Goal: Task Accomplishment & Management: Manage account settings

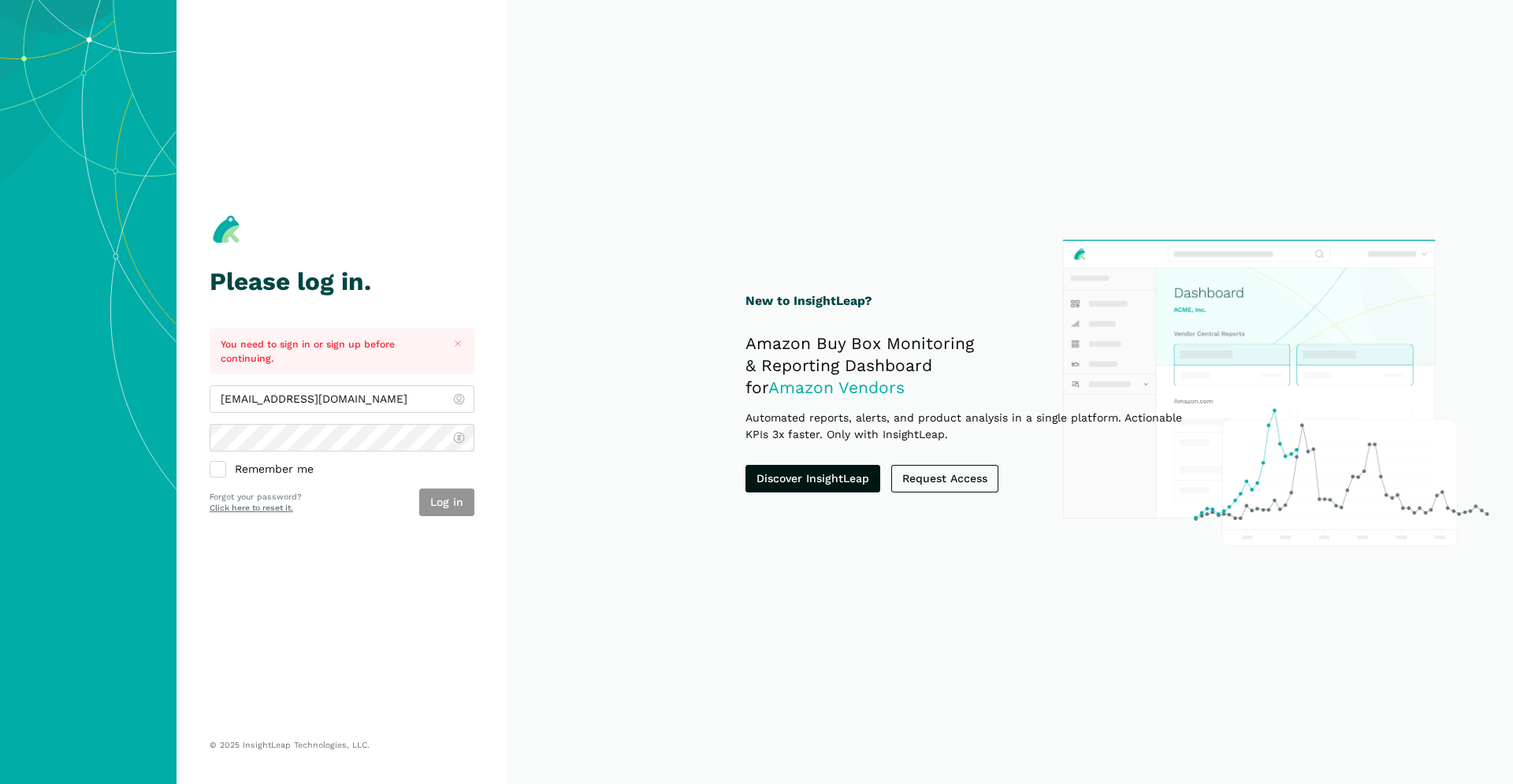
type input "[EMAIL_ADDRESS][DOMAIN_NAME]"
click at [453, 504] on button "Log in" at bounding box center [447, 502] width 55 height 28
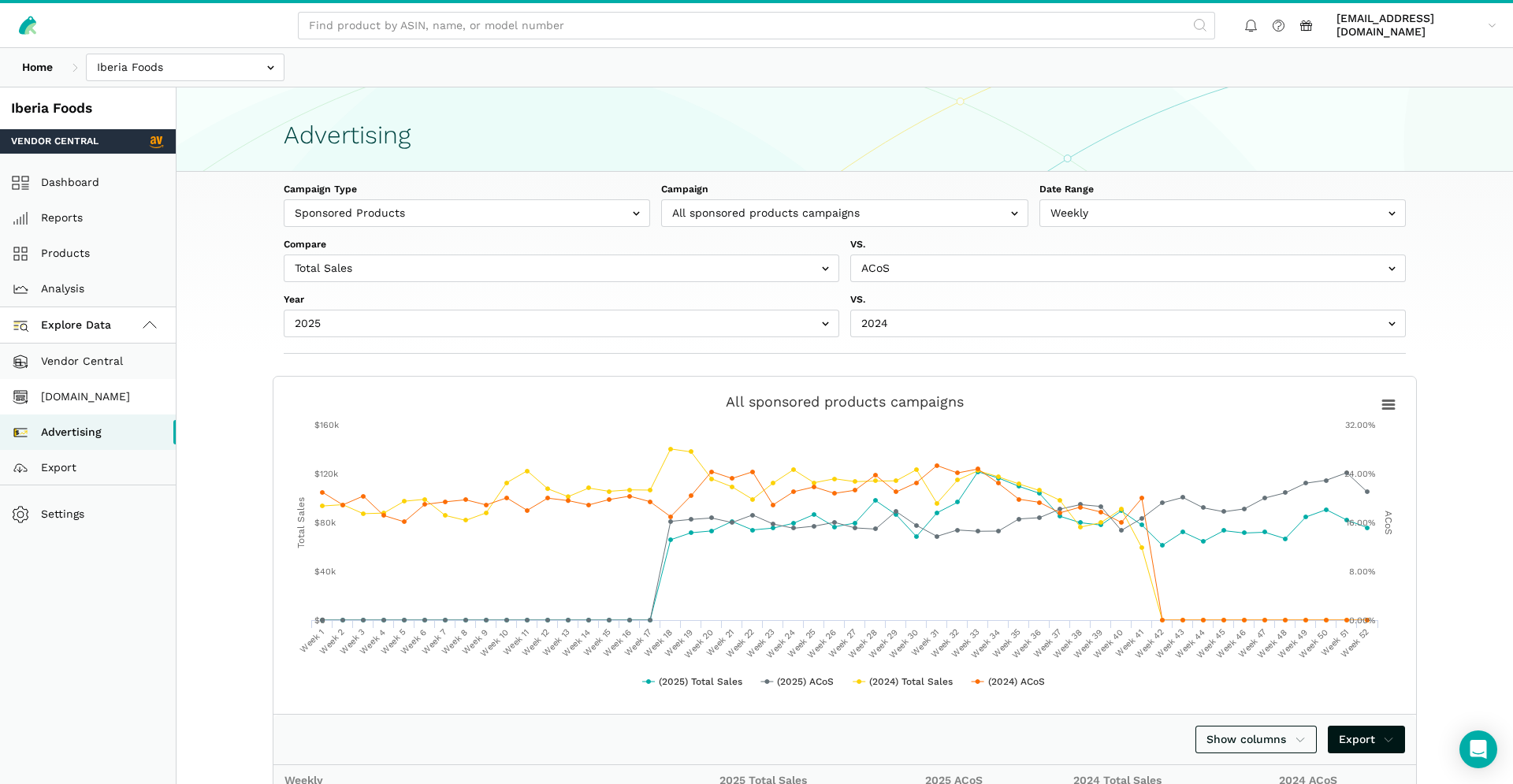
click at [111, 401] on link "[DOMAIN_NAME]" at bounding box center [88, 396] width 175 height 35
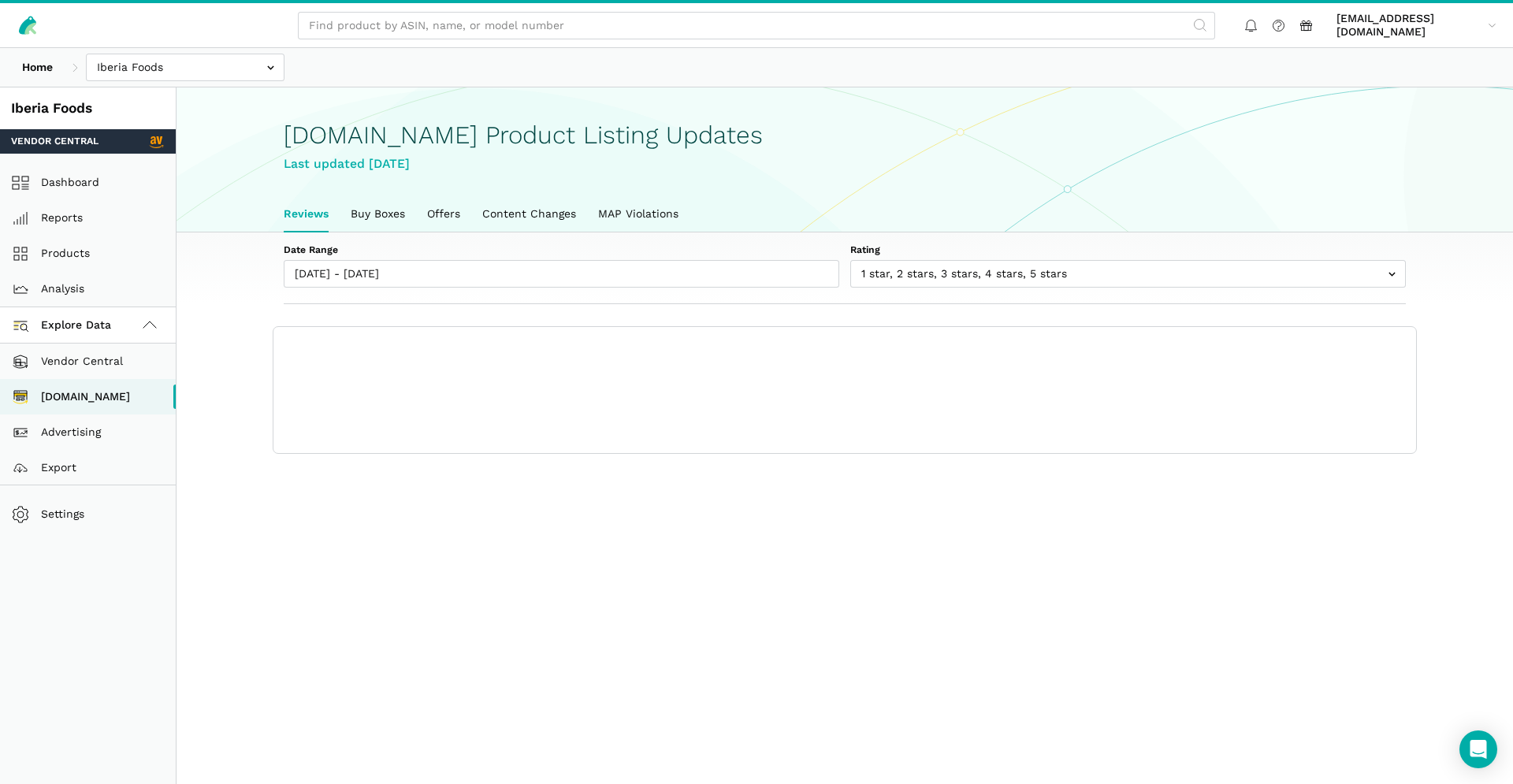
scroll to position [6, 0]
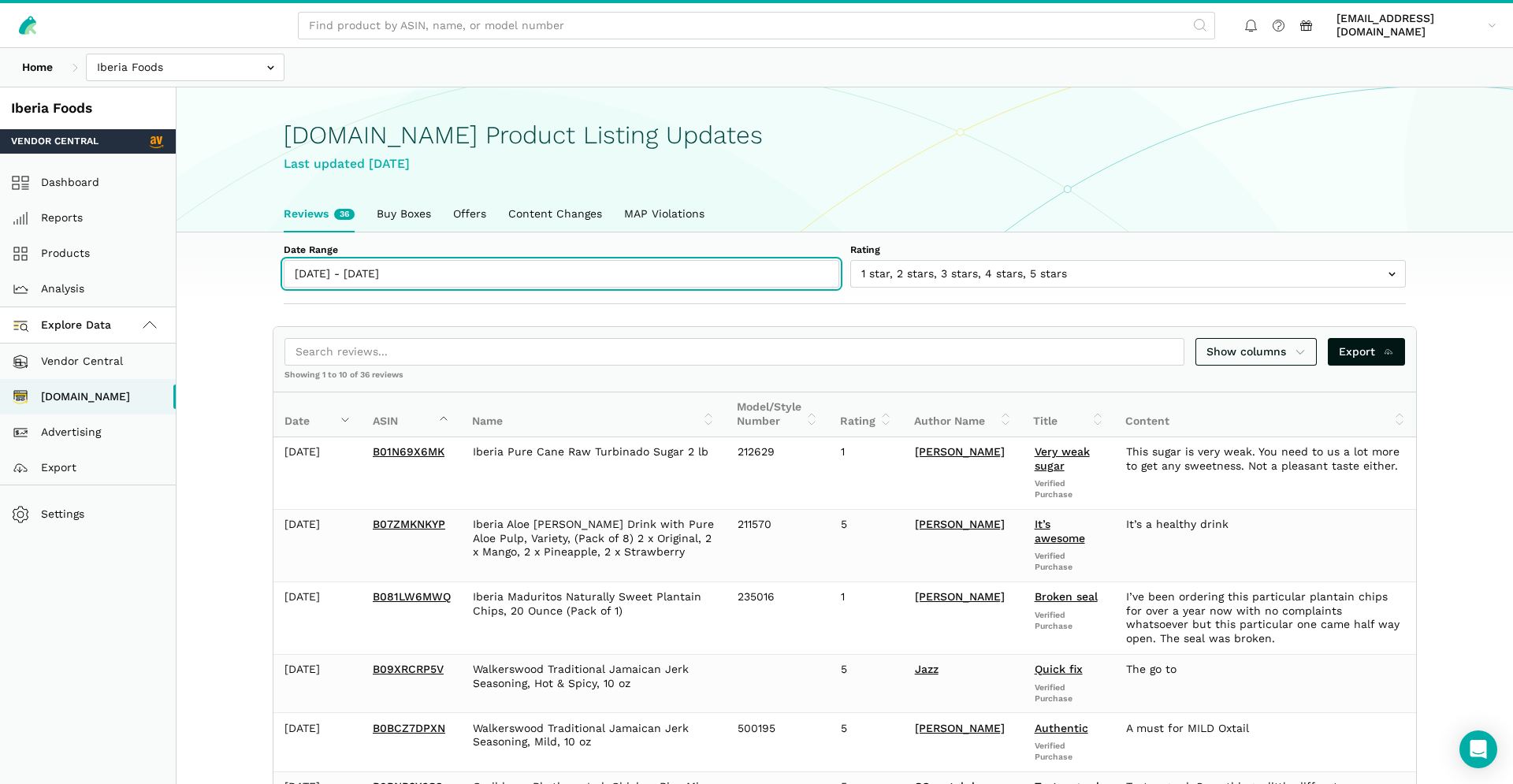
type input "10/04/2025"
type input "10/10/2025"
click at [836, 278] on input "10/04/2025 - 10/10/2025" at bounding box center [561, 273] width 555 height 28
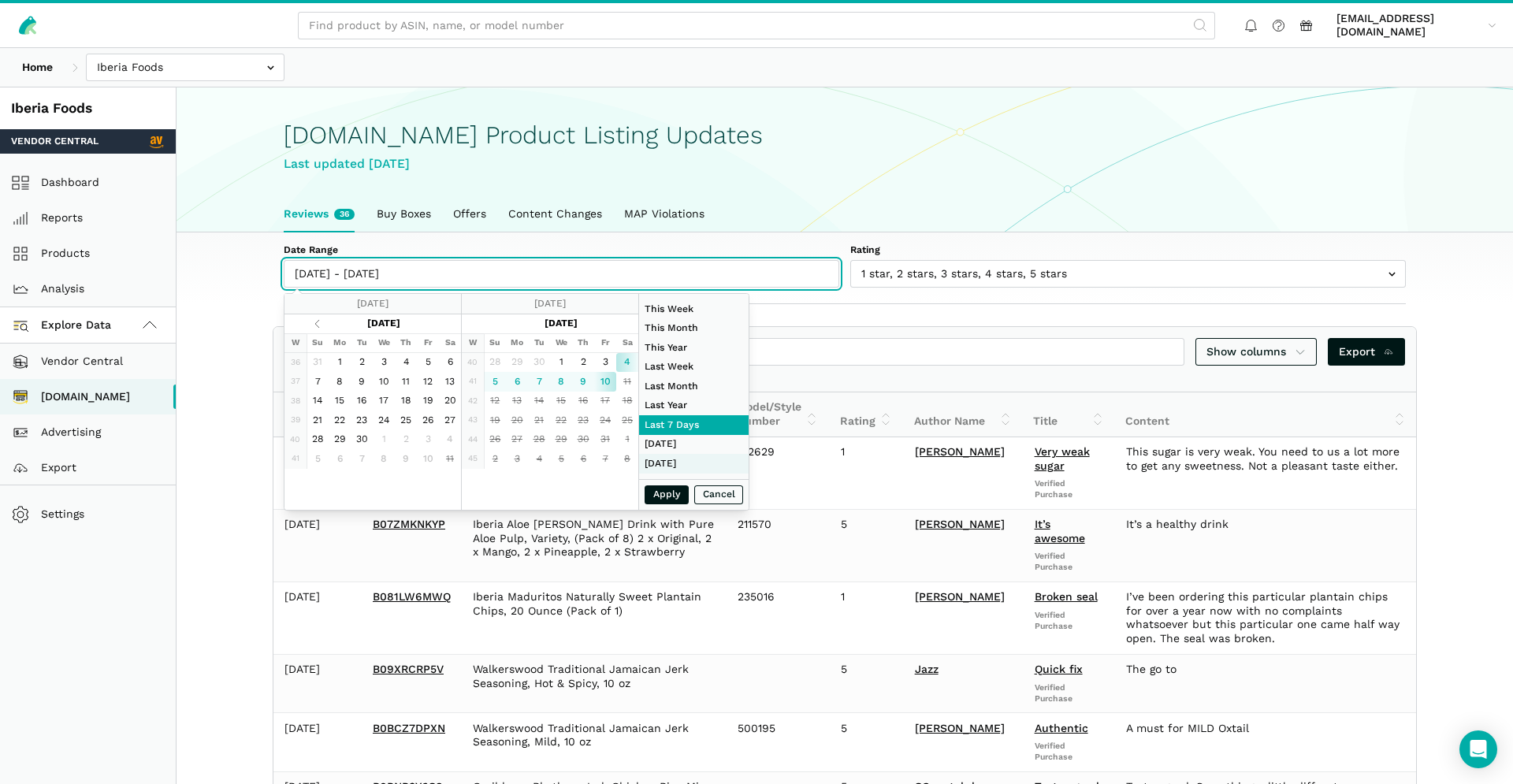
type input "08/01/2025"
type input "08/31/2025"
type input "10/04/2025"
type input "10/10/2025"
type input "08/01/2025"
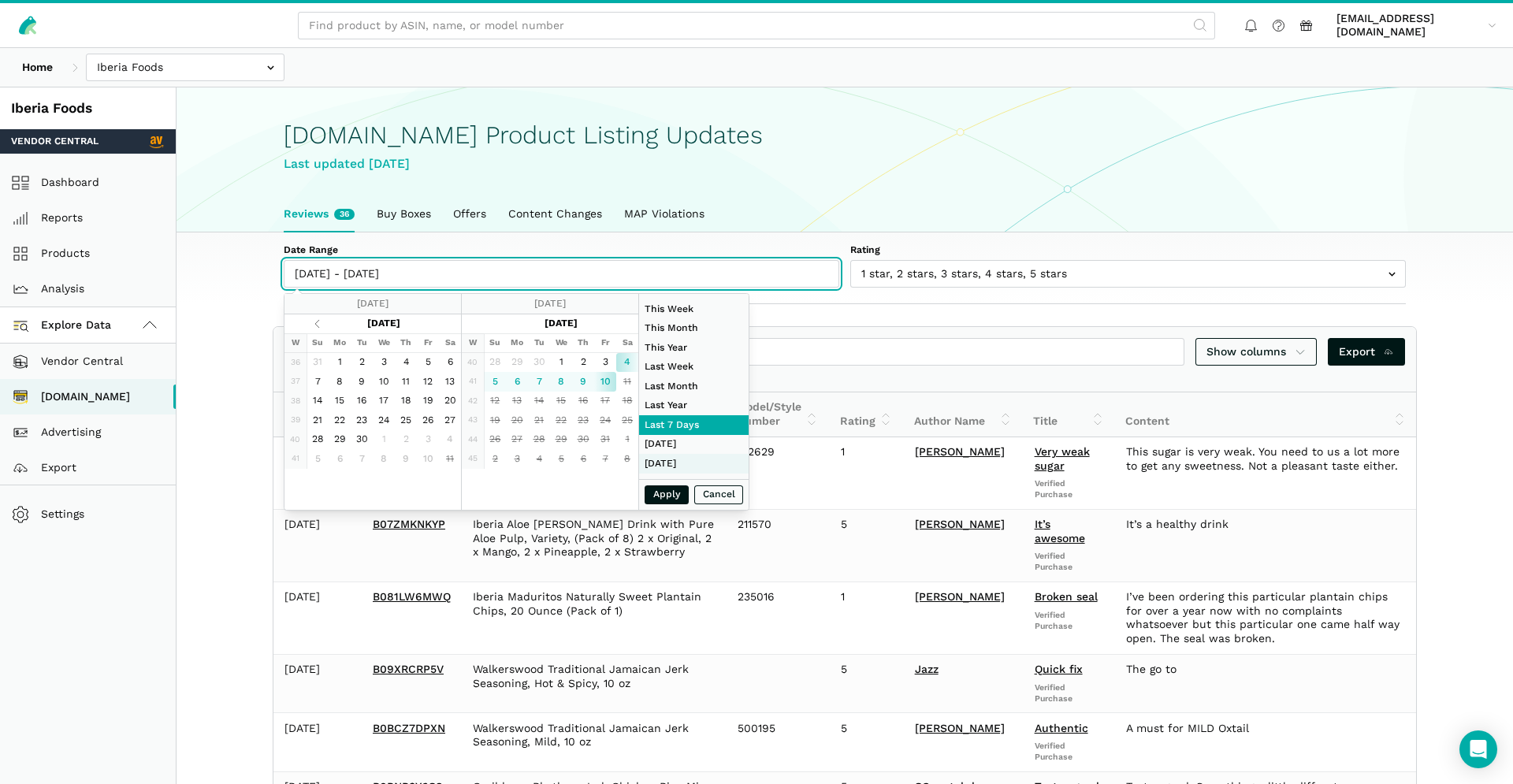
type input "08/31/2025"
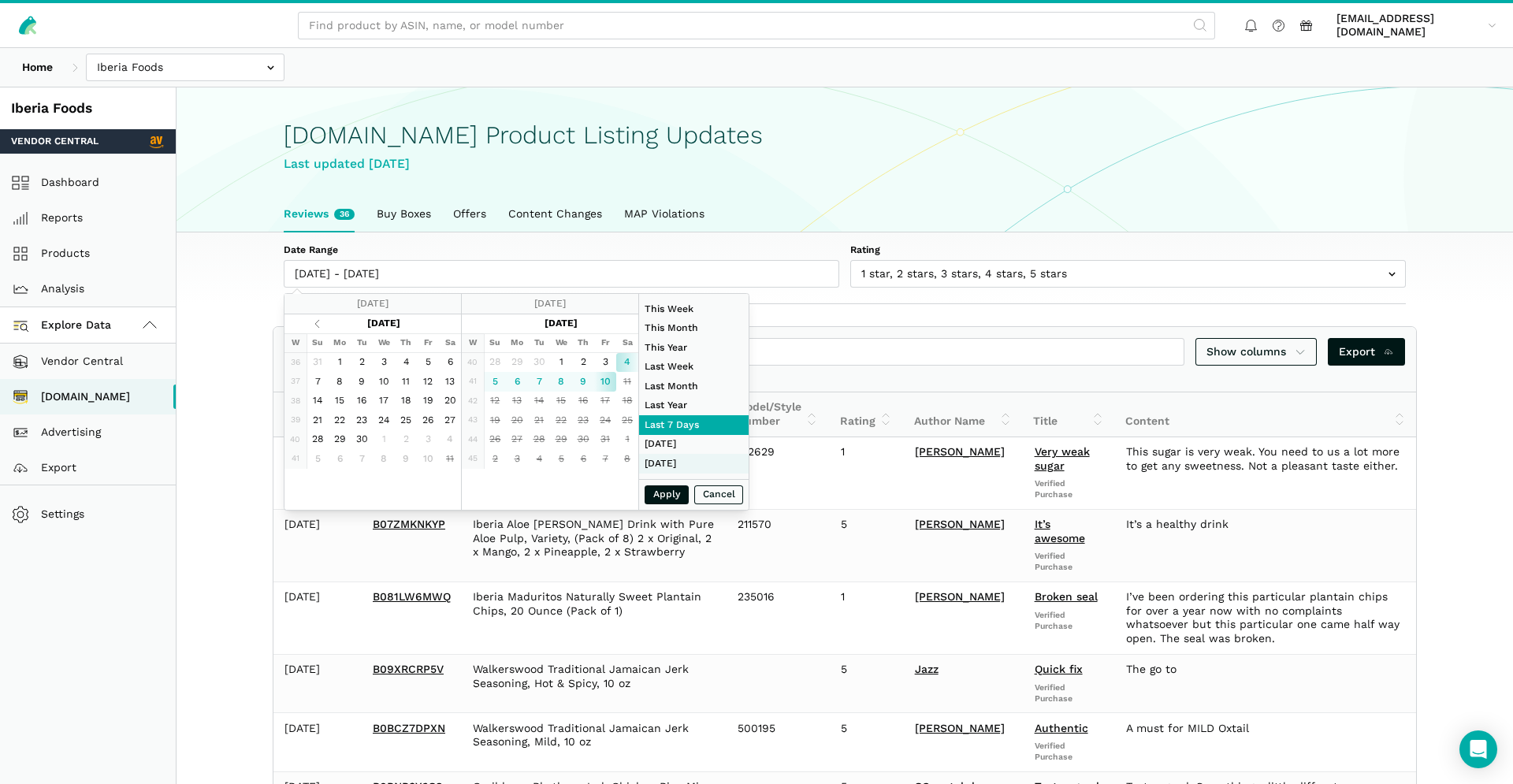
click at [700, 472] on li "Two Months Ago" at bounding box center [694, 463] width 110 height 20
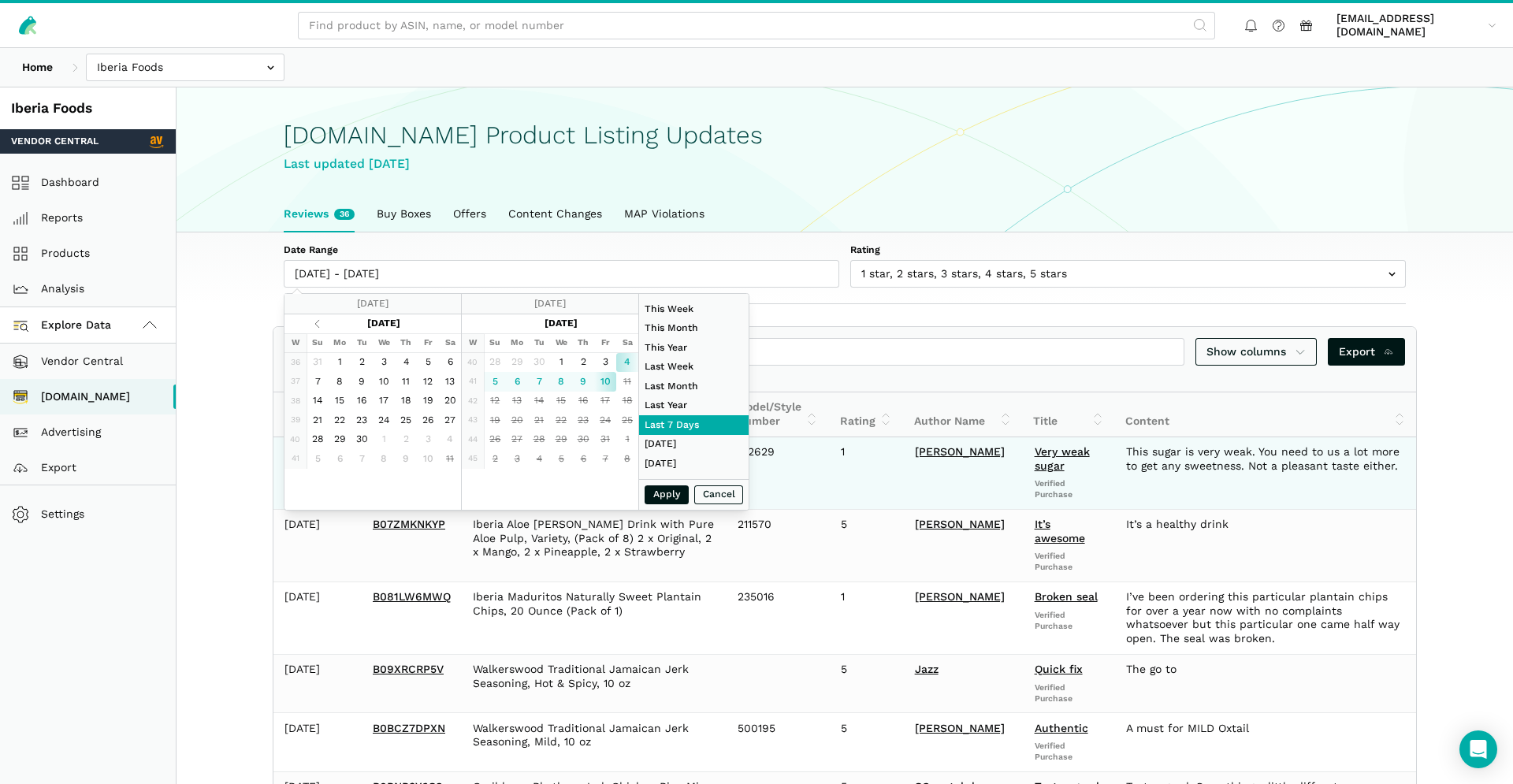
type input "08/01/2025 - 08/31/2025"
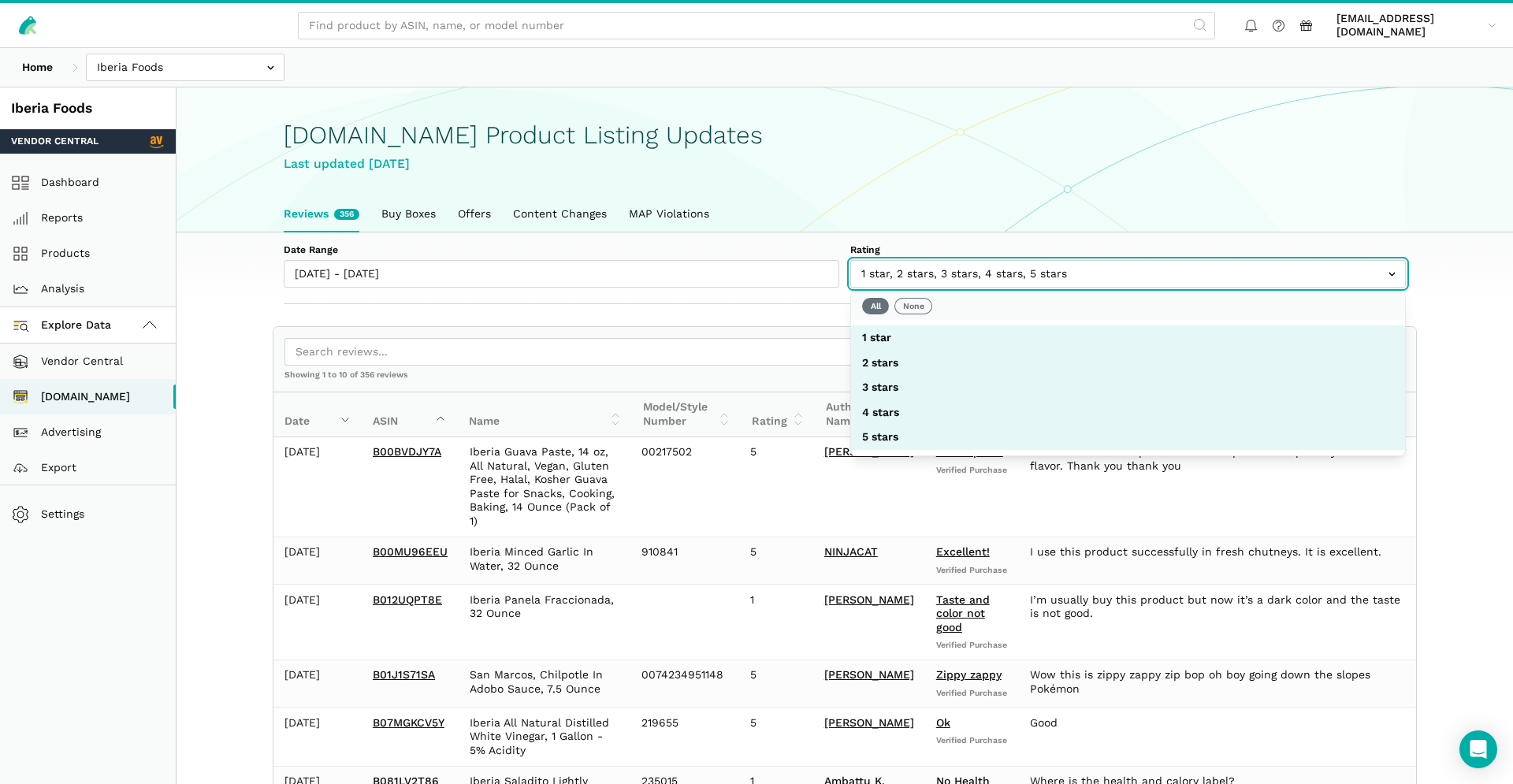
click at [1305, 279] on input "text" at bounding box center [1128, 273] width 555 height 28
click at [922, 301] on button "None" at bounding box center [914, 306] width 38 height 16
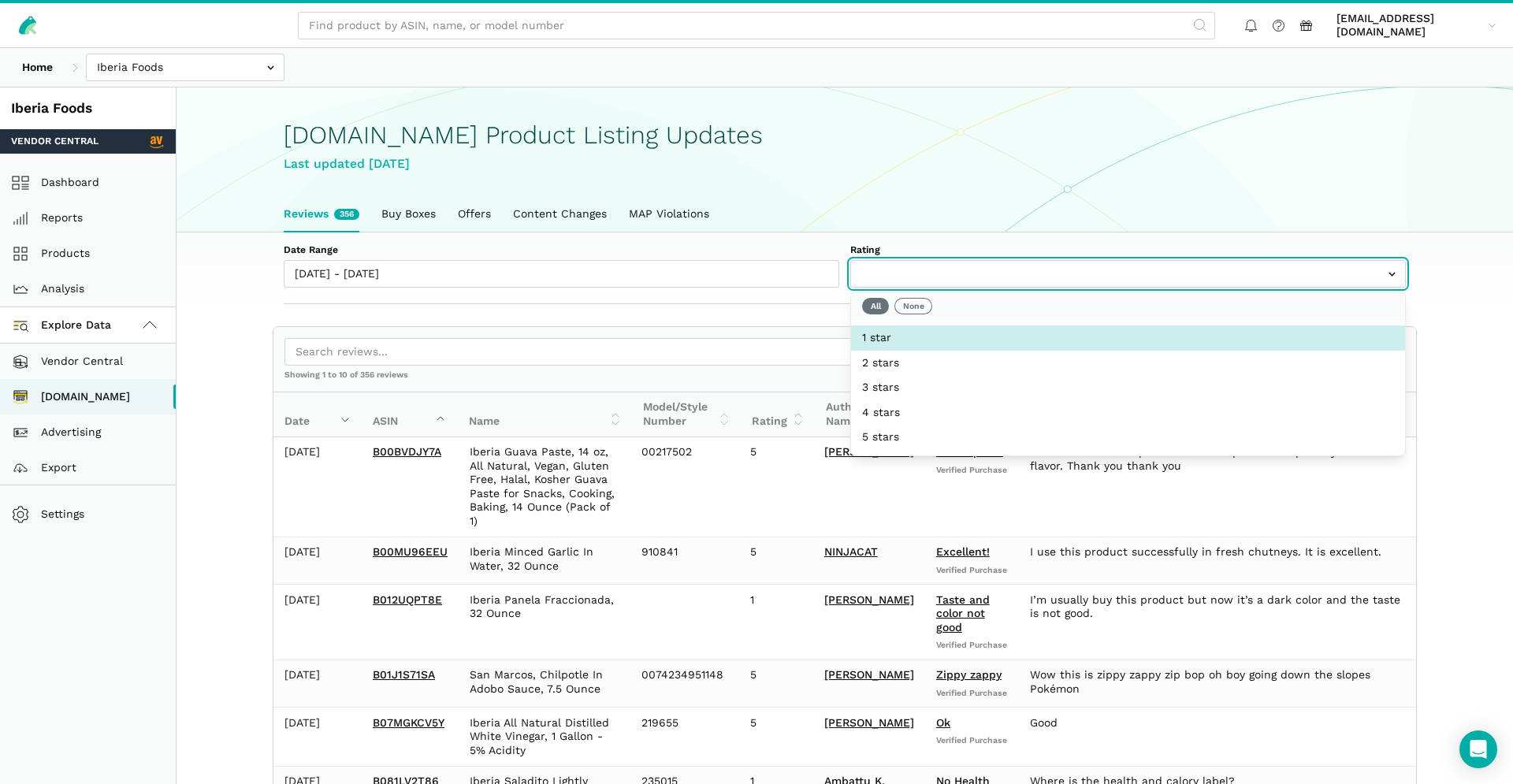
select select "1"
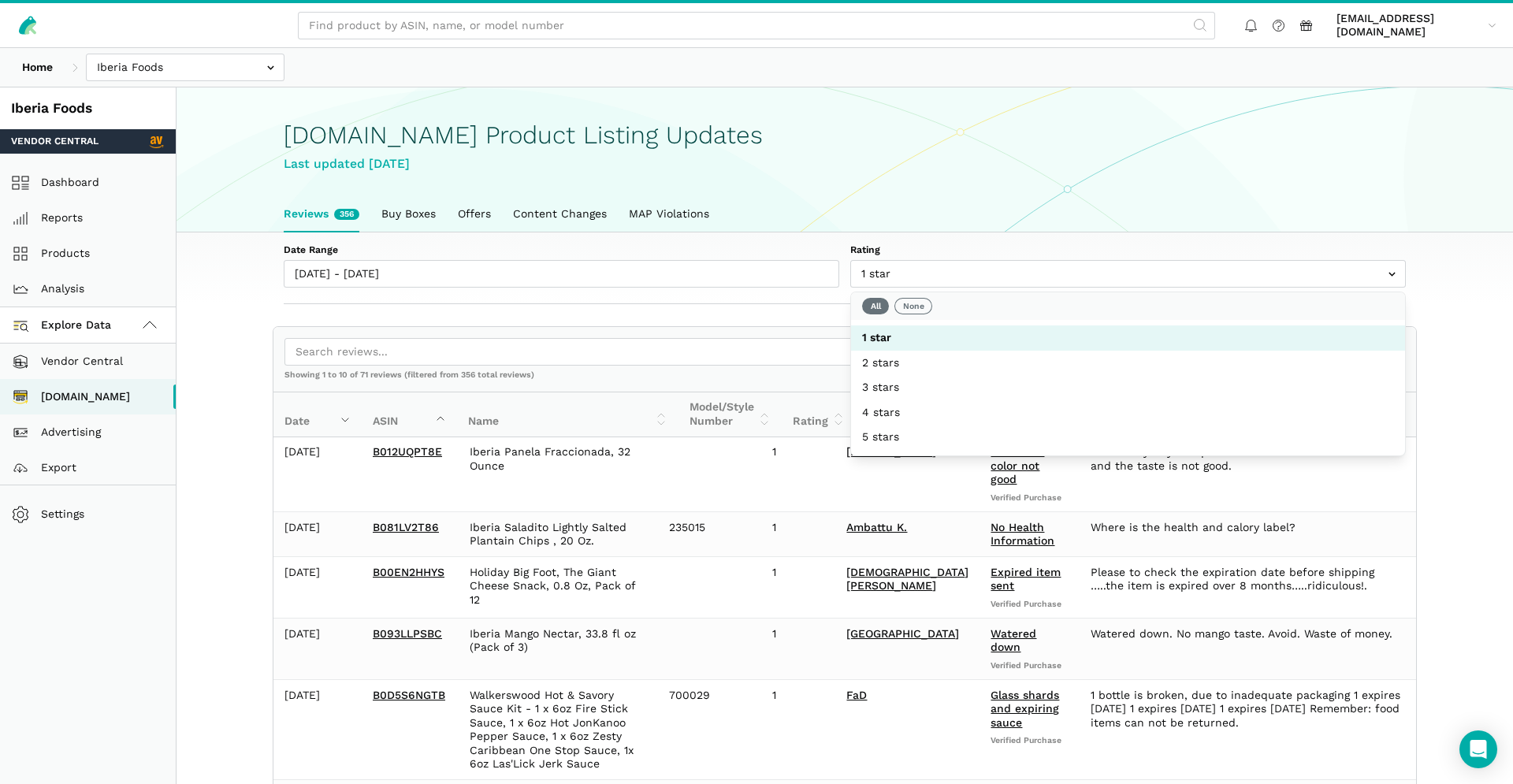
click at [1079, 139] on h1 "Amazon.com Product Listing Updates" at bounding box center [845, 134] width 1122 height 28
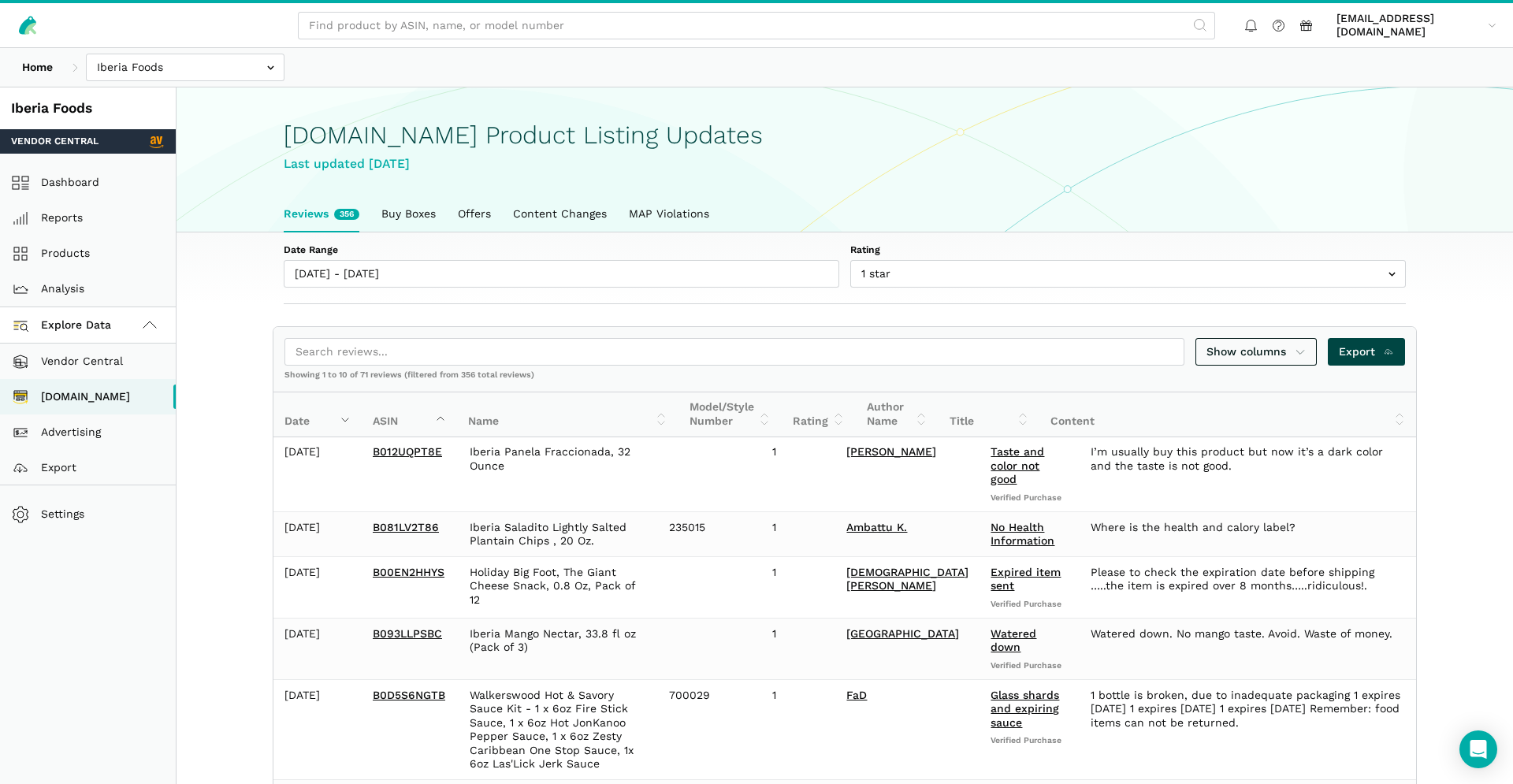
click at [1371, 352] on span "Export" at bounding box center [1366, 352] width 56 height 16
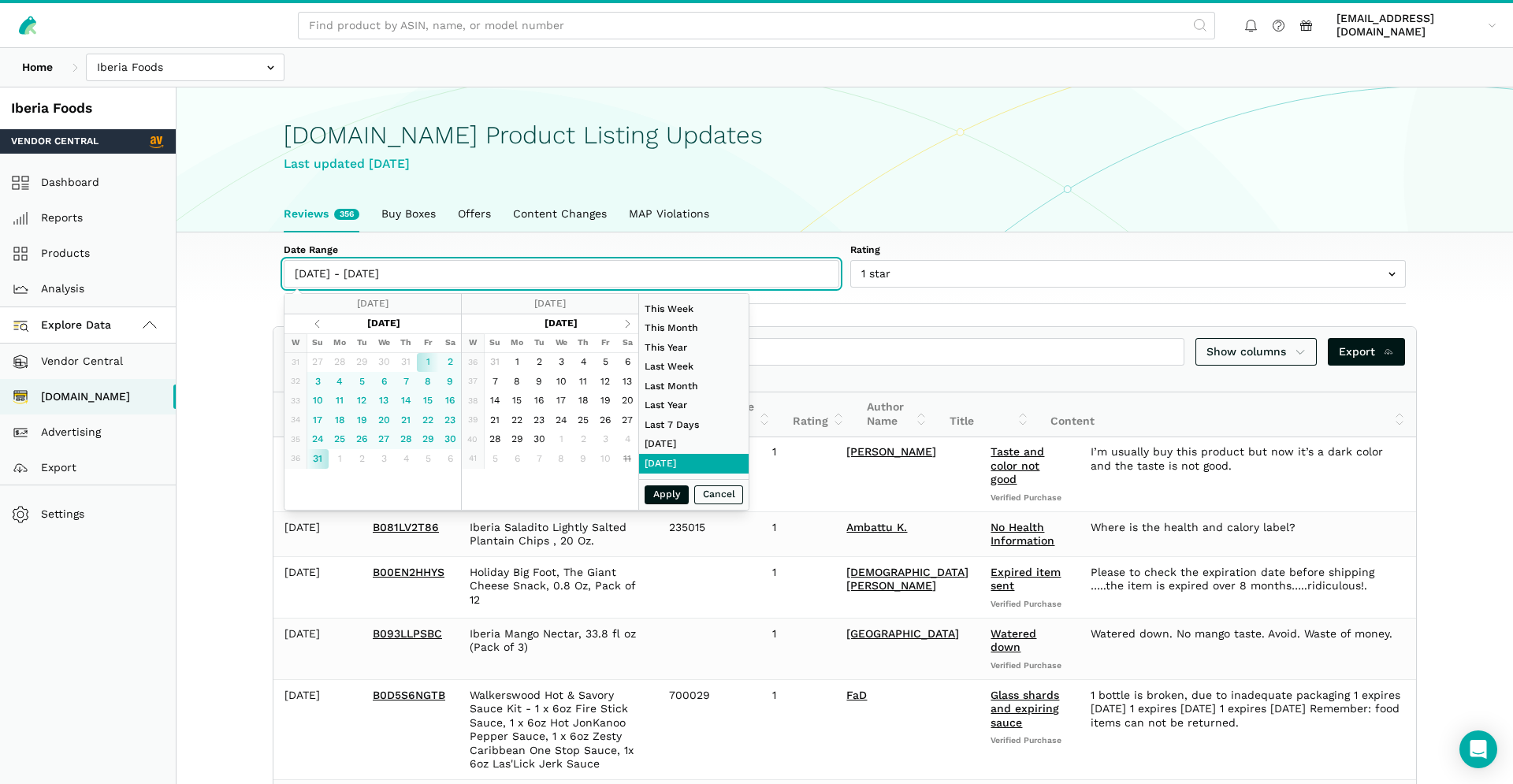
drag, startPoint x: 658, startPoint y: 271, endPoint x: 676, endPoint y: 272, distance: 18.0
click at [658, 271] on input "08/01/2025 - 08/31/2025" at bounding box center [561, 273] width 555 height 28
type input "09/21/2025"
type input "09/27/2025"
type input "10/04/2025"
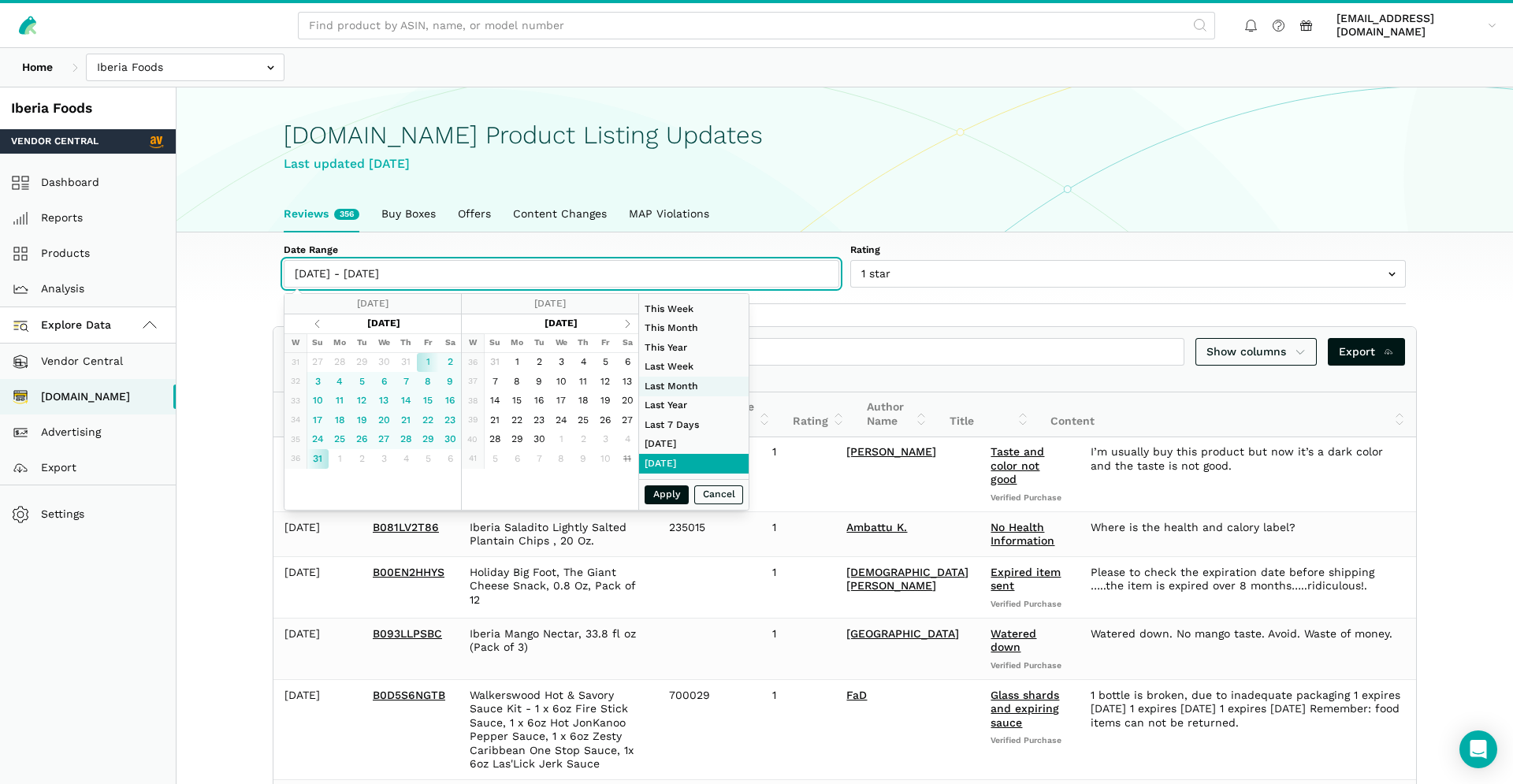
type input "10/10/2025"
type input "09/01/2025"
type input "09/30/2025"
type input "09/13/2025"
type input "08/31/2025"
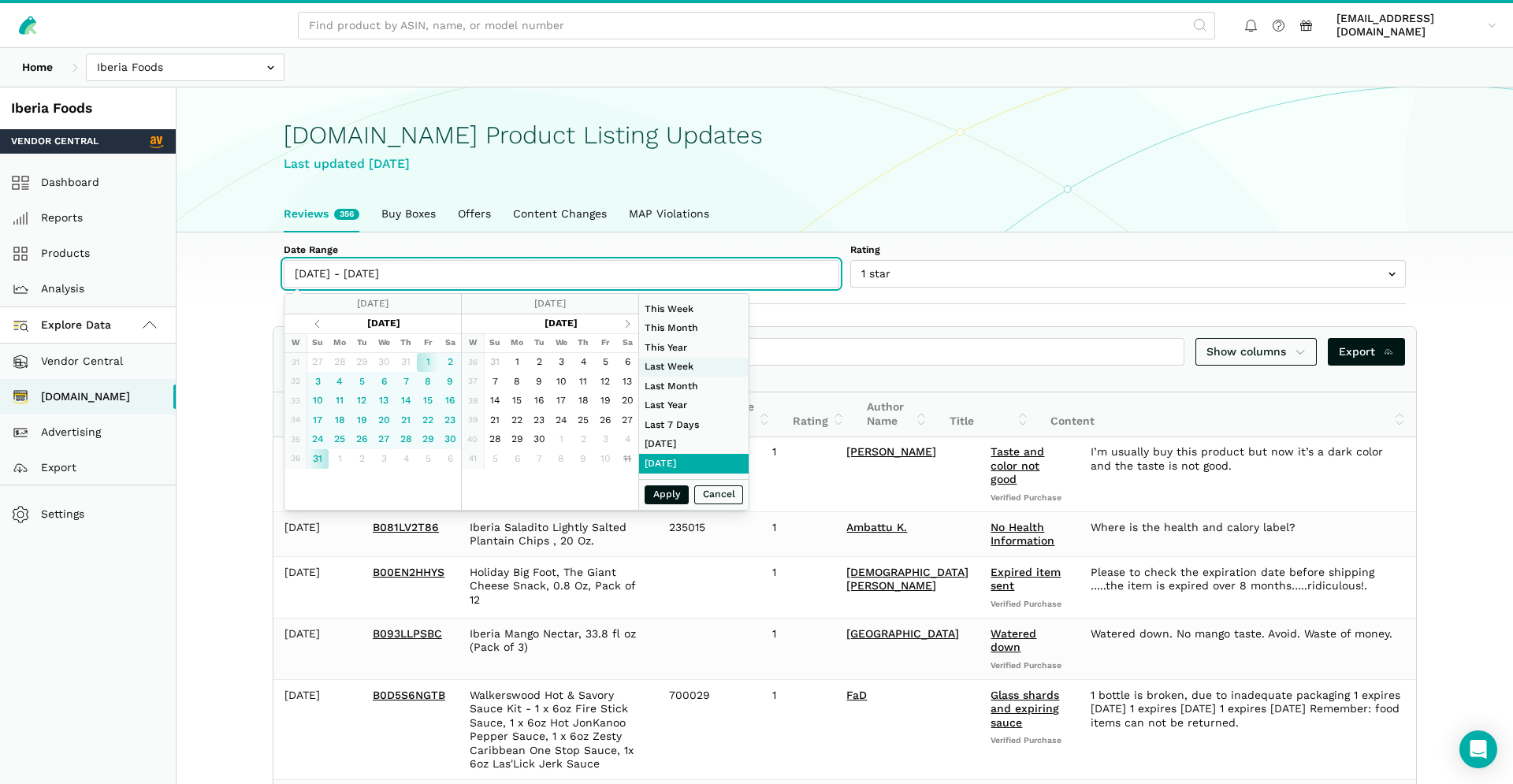
type input "09/28/2025"
type input "10/04/2025"
type input "01/01/2025"
type input "10/10/2025"
type input "10/01/2025"
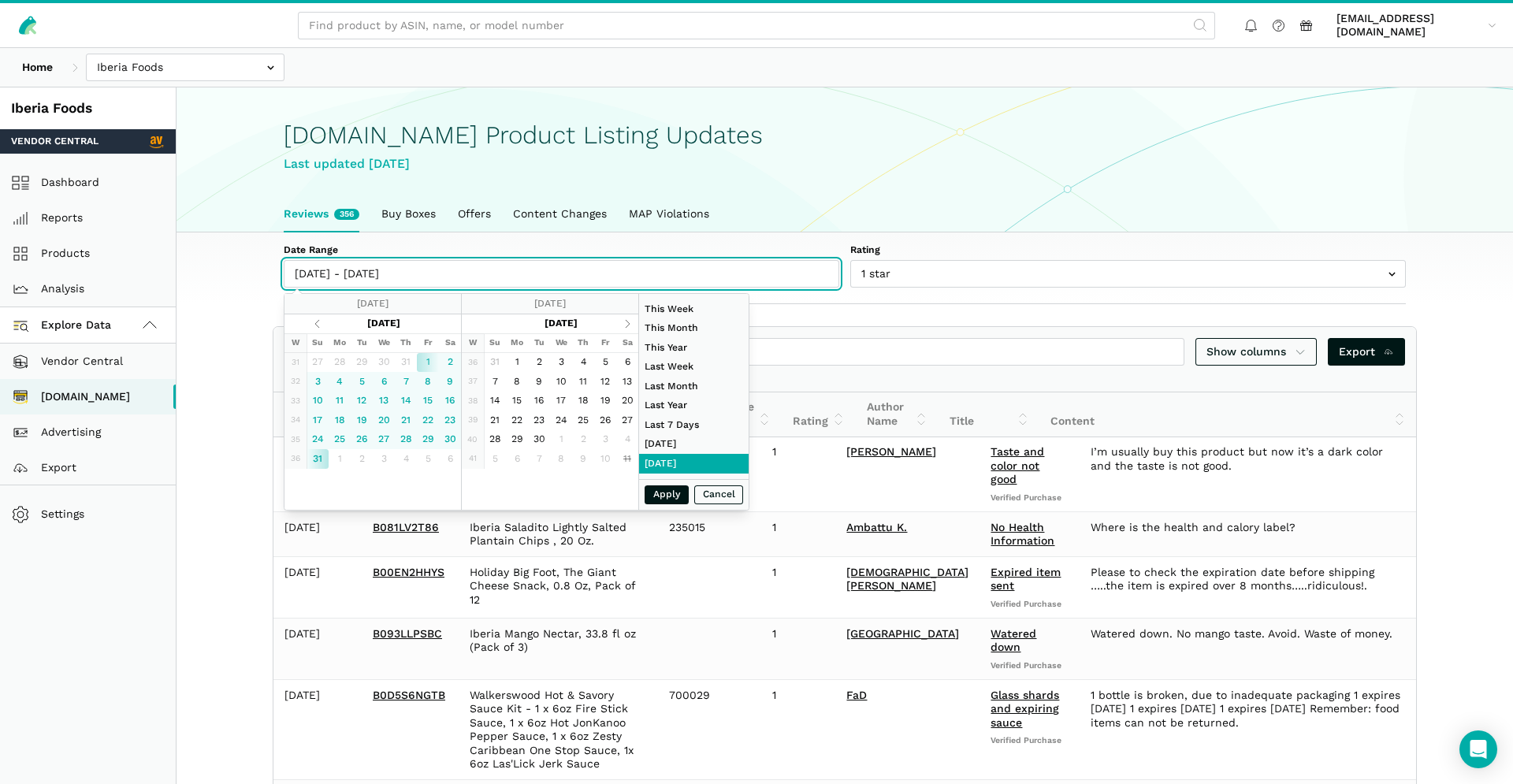
type input "10/10/2025"
type input "10/05/2025"
type input "10/10/2025"
type input "08/01/2025"
type input "08/31/2025"
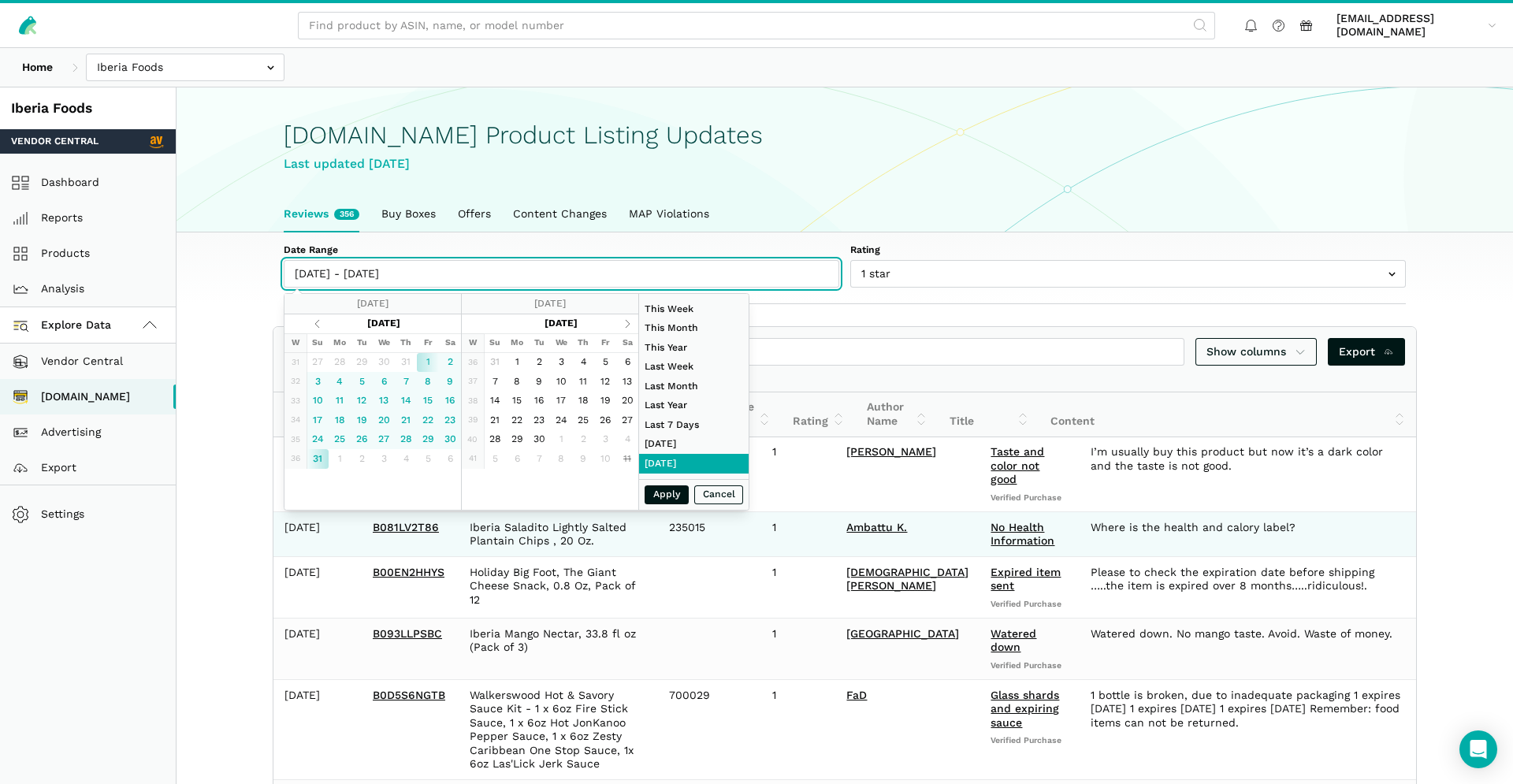
type input "10/05/2025"
type input "10/10/2025"
type input "08/01/2025"
type input "08/31/2025"
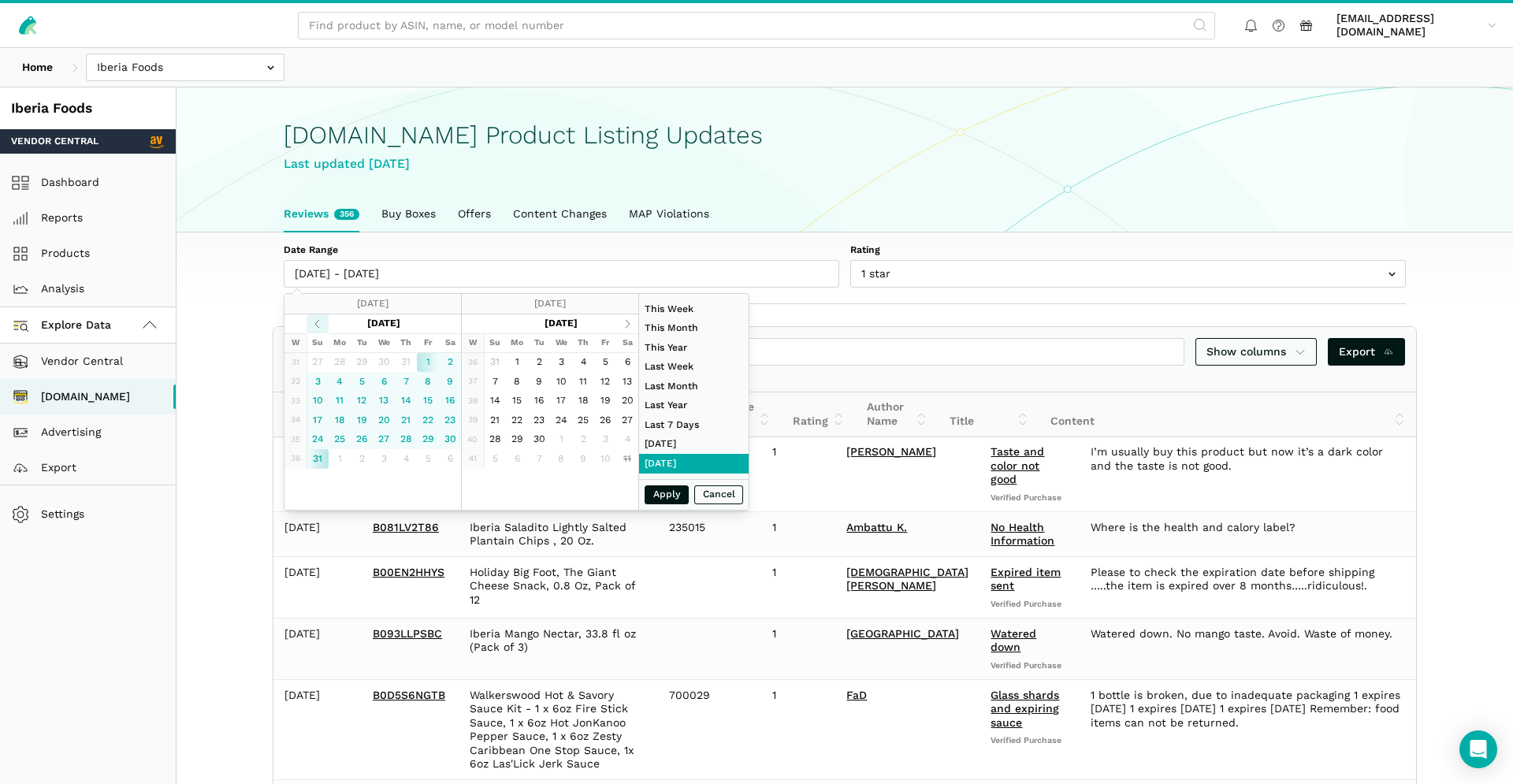
click at [317, 326] on th at bounding box center [317, 324] width 22 height 20
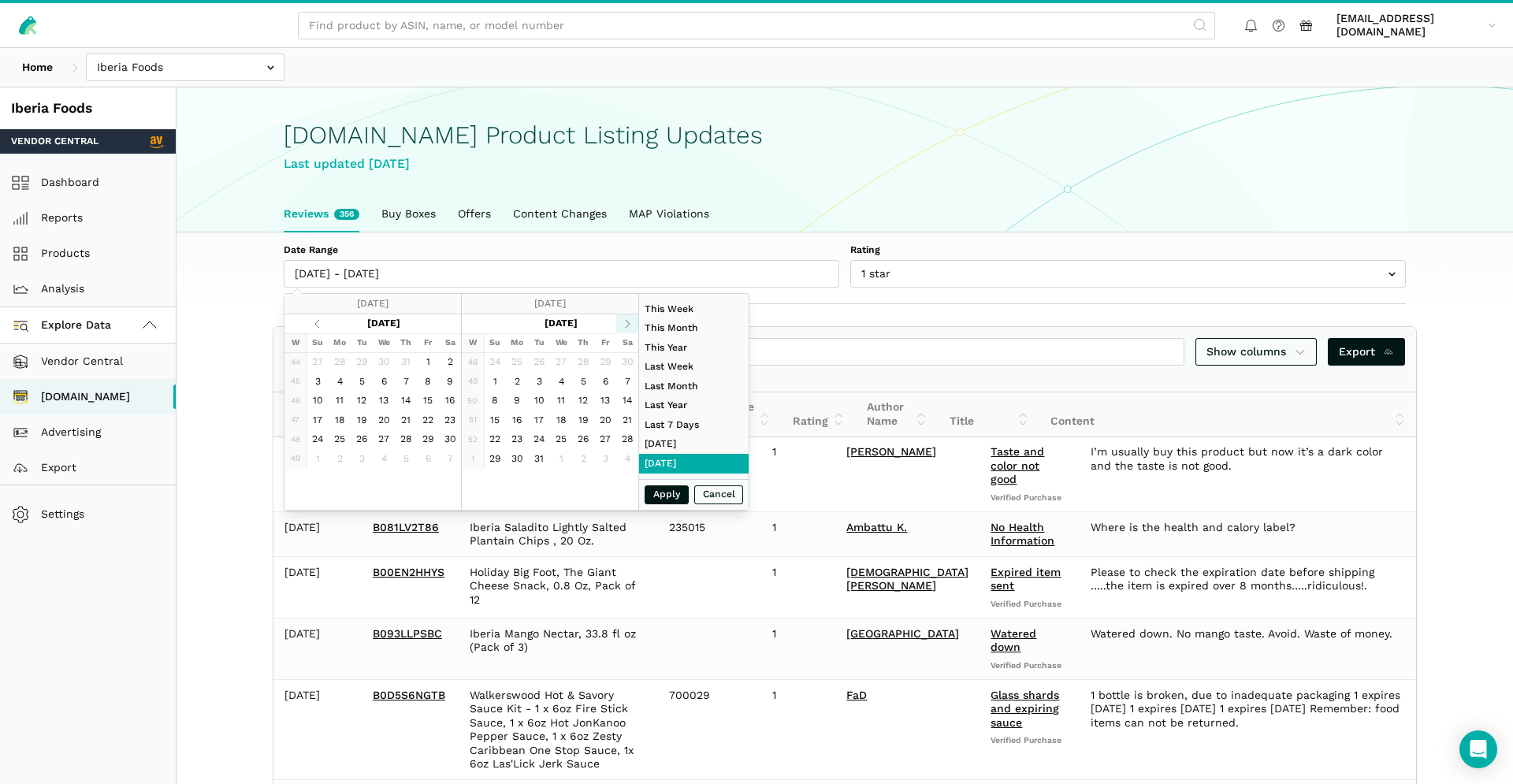
click at [620, 322] on th at bounding box center [627, 324] width 22 height 20
click at [623, 323] on th at bounding box center [627, 324] width 22 height 20
type input "01/01/2025"
drag, startPoint x: 387, startPoint y: 361, endPoint x: 431, endPoint y: 363, distance: 44.0
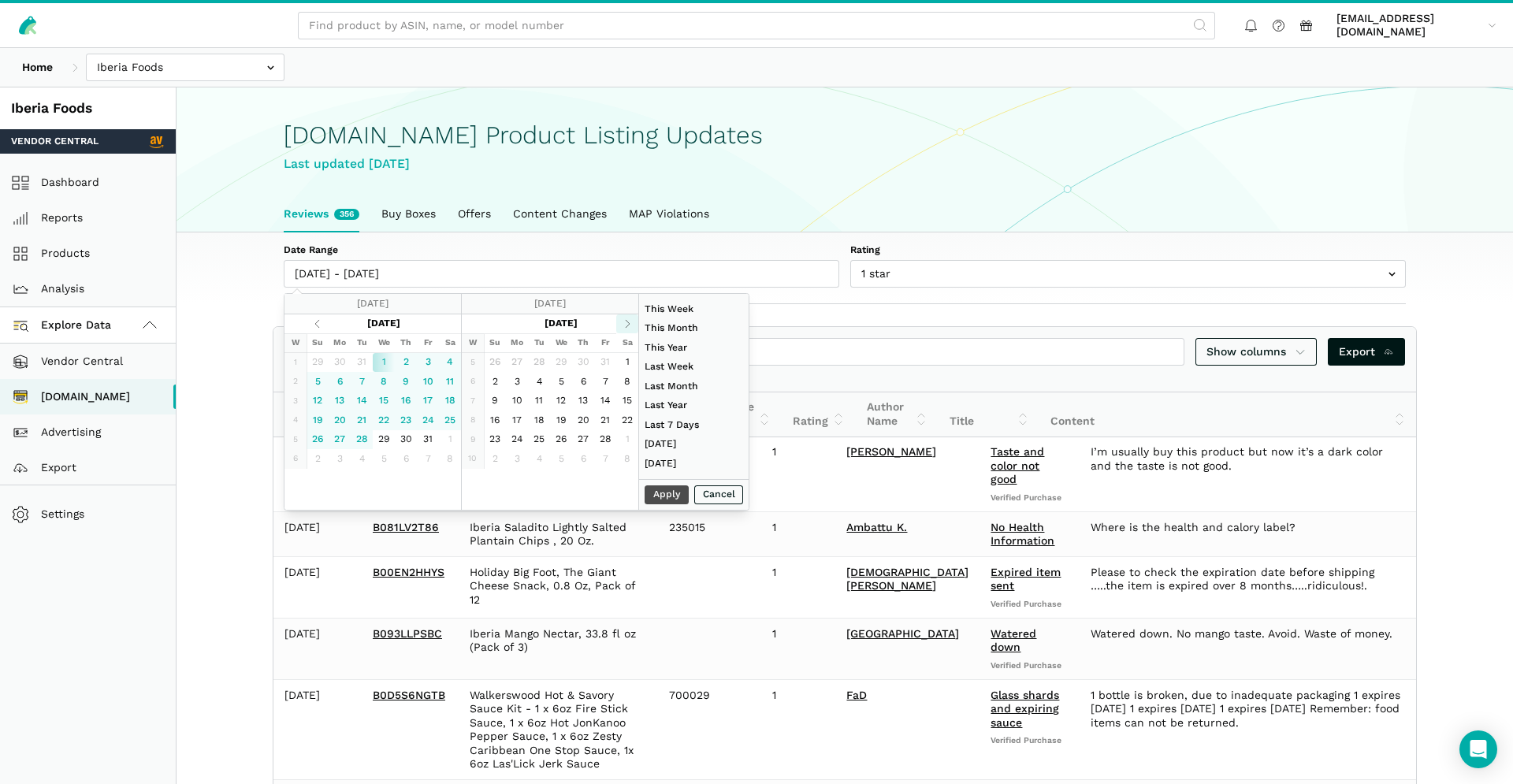
click at [623, 326] on th at bounding box center [627, 324] width 22 height 20
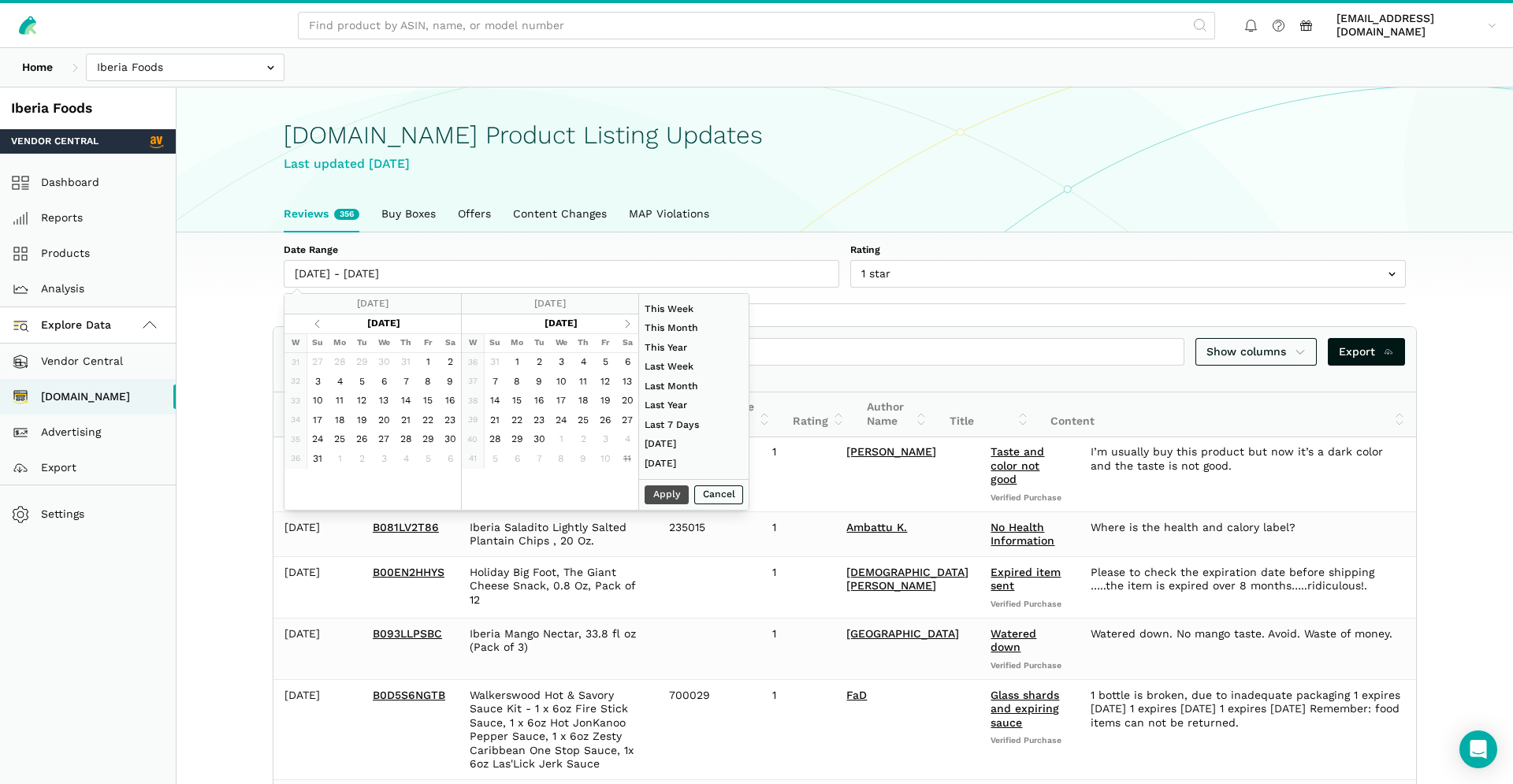
click at [623, 326] on th at bounding box center [627, 324] width 22 height 20
type input "10/10/2025"
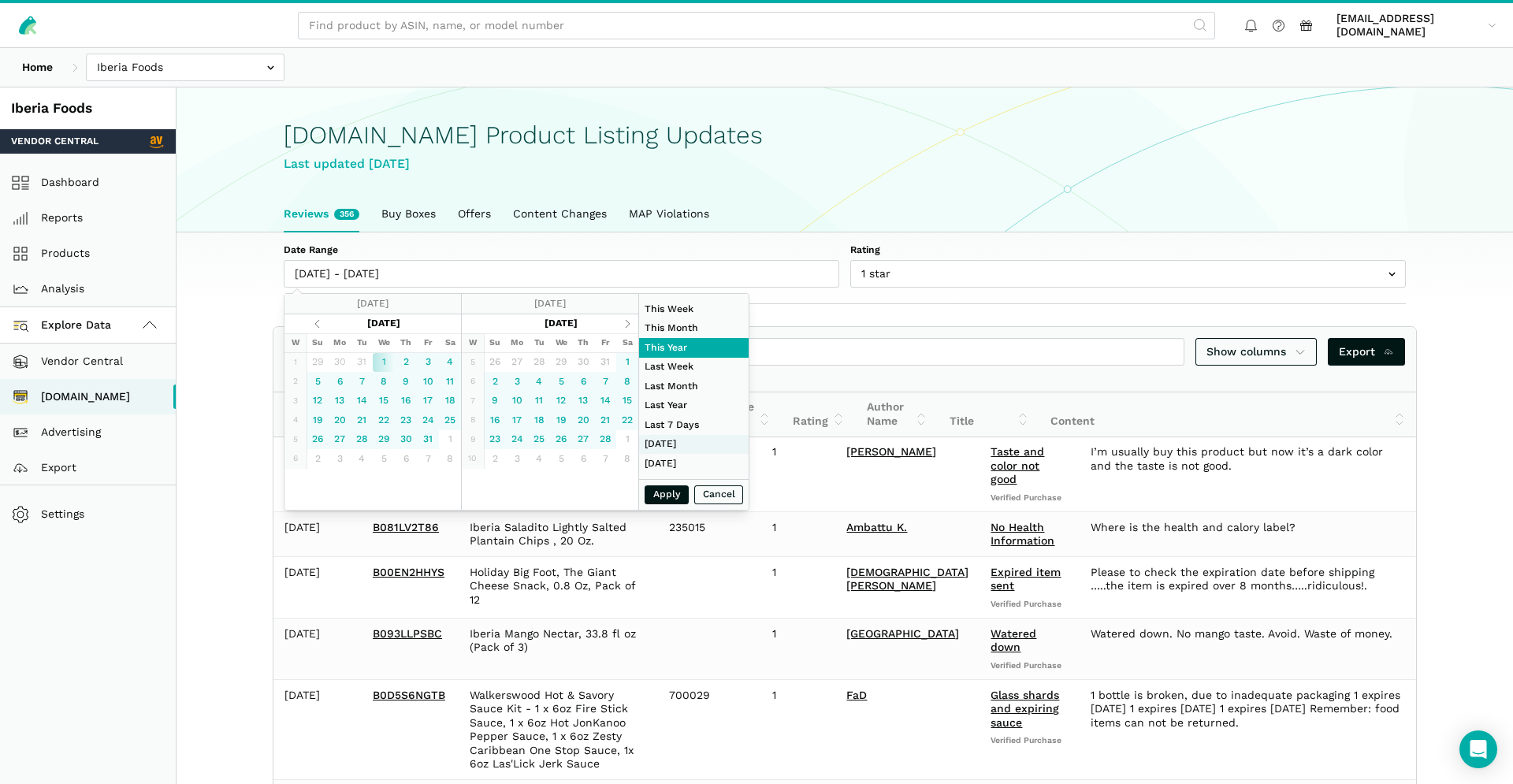
type input "09/21/2025"
type input "09/27/2025"
type input "08/01/2025"
type input "08/31/2025"
type input "01/01/2025"
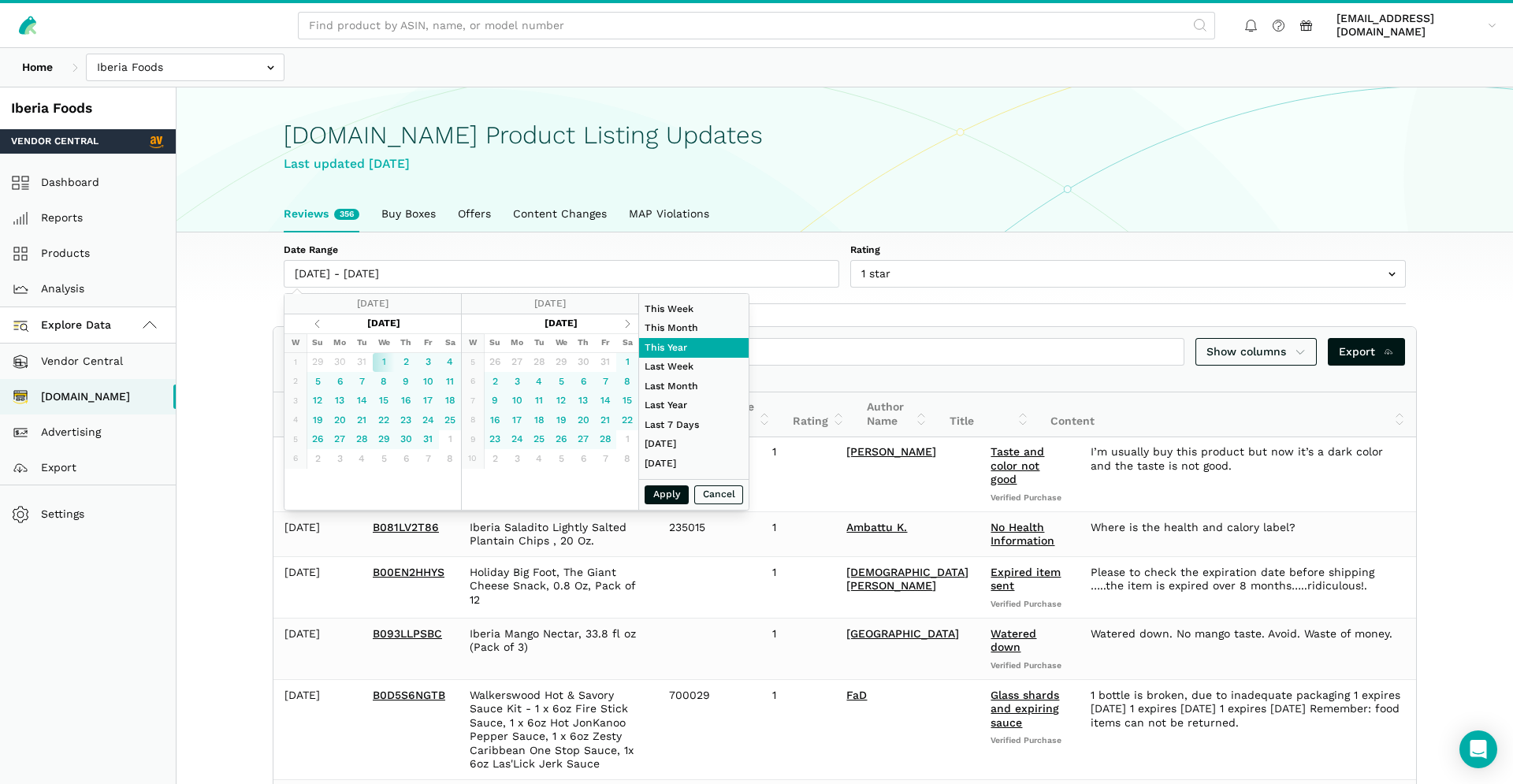
type input "10/10/2025"
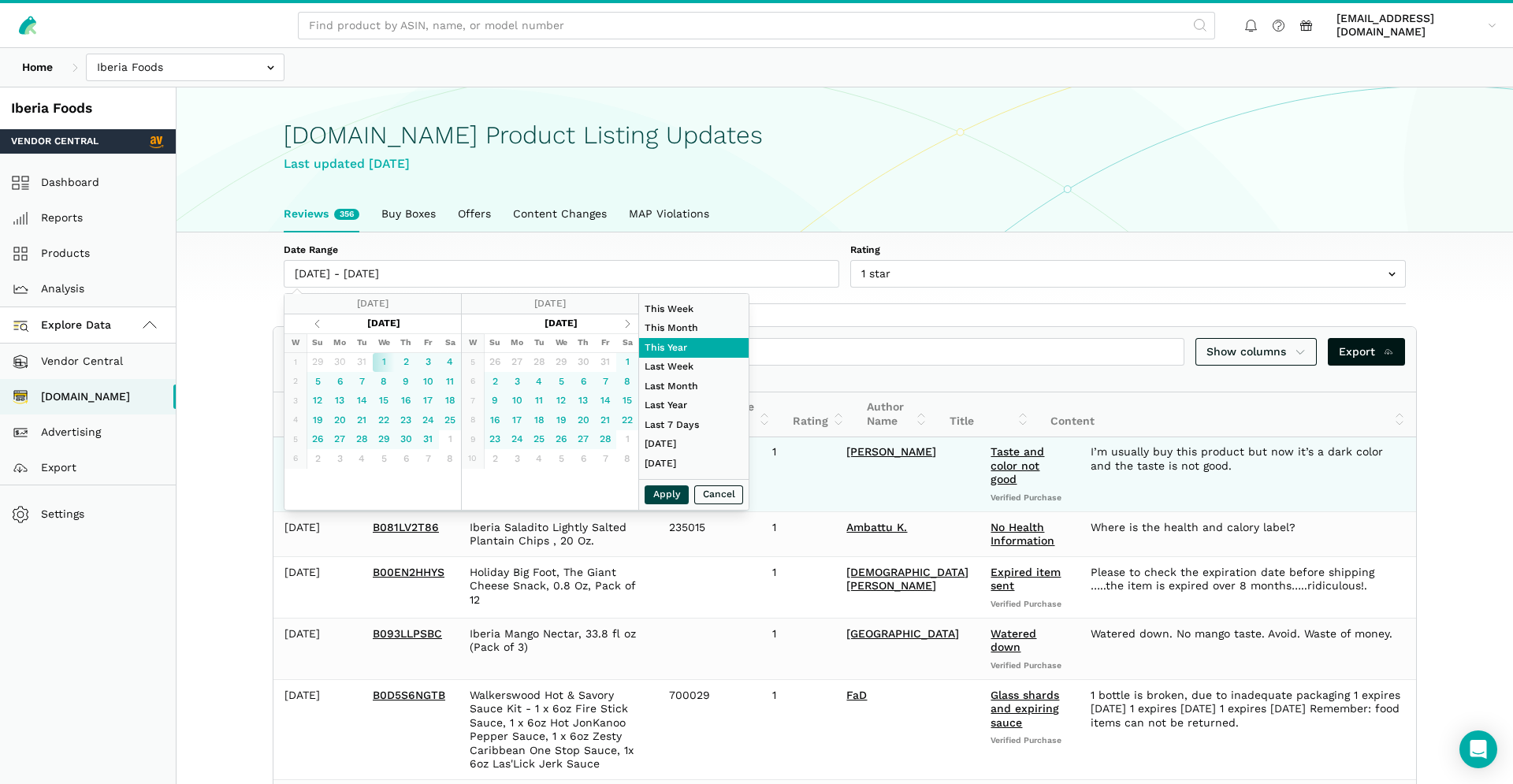
click at [665, 491] on button "Apply" at bounding box center [667, 495] width 44 height 20
type input "01/01/2025 - 10/10/2025"
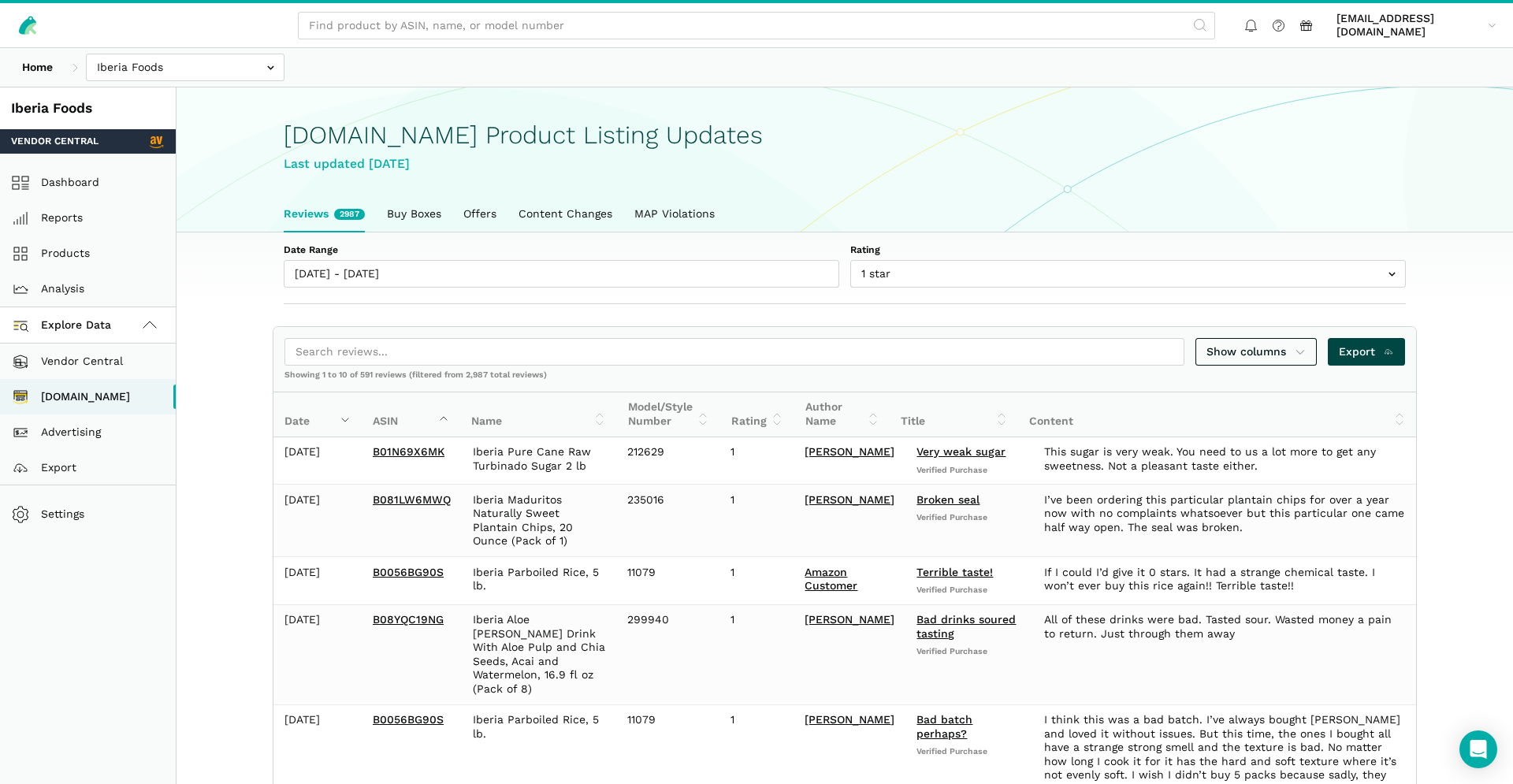
click at [1379, 347] on span "Export" at bounding box center [1366, 352] width 56 height 16
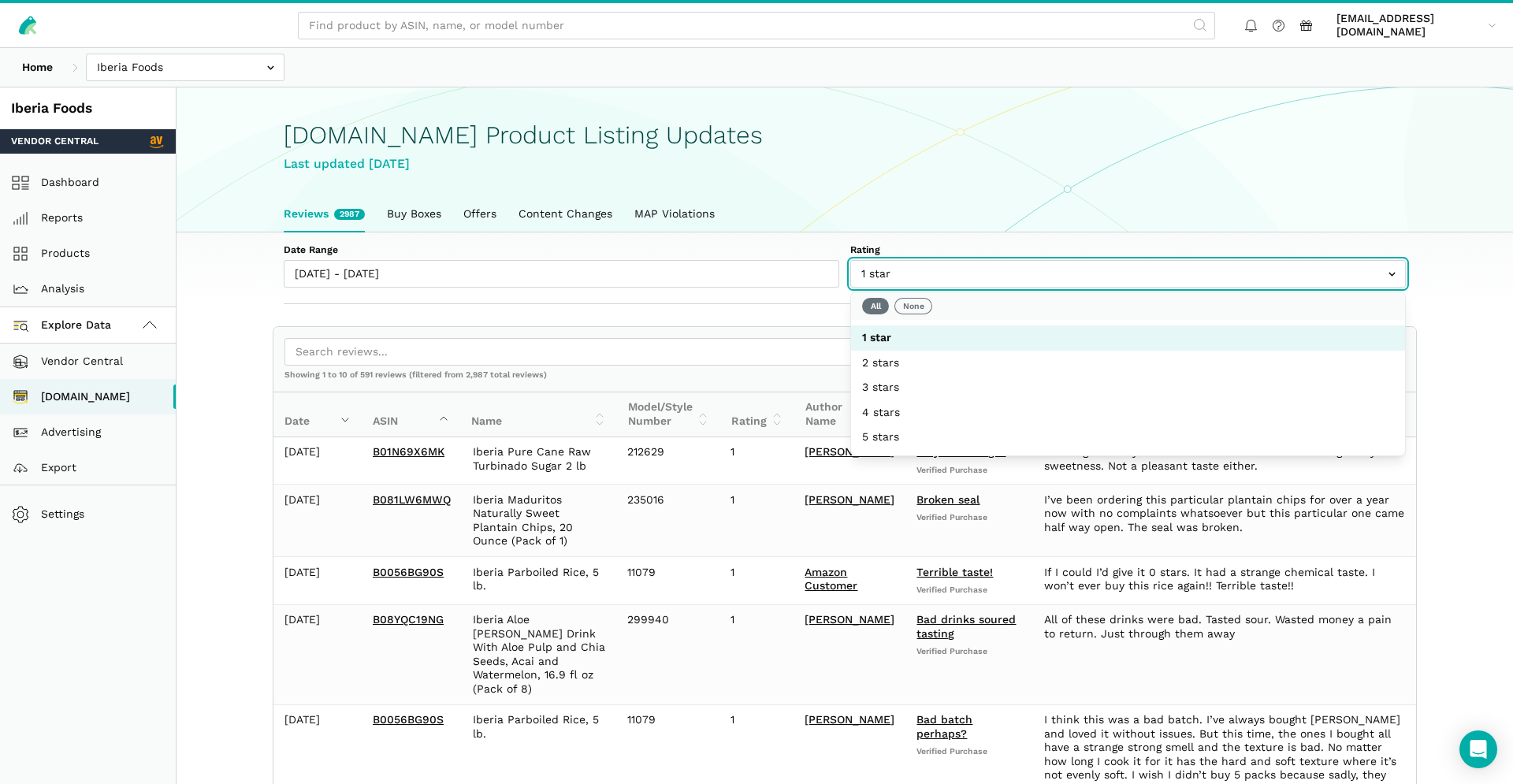
click at [893, 271] on input "text" at bounding box center [1128, 273] width 555 height 28
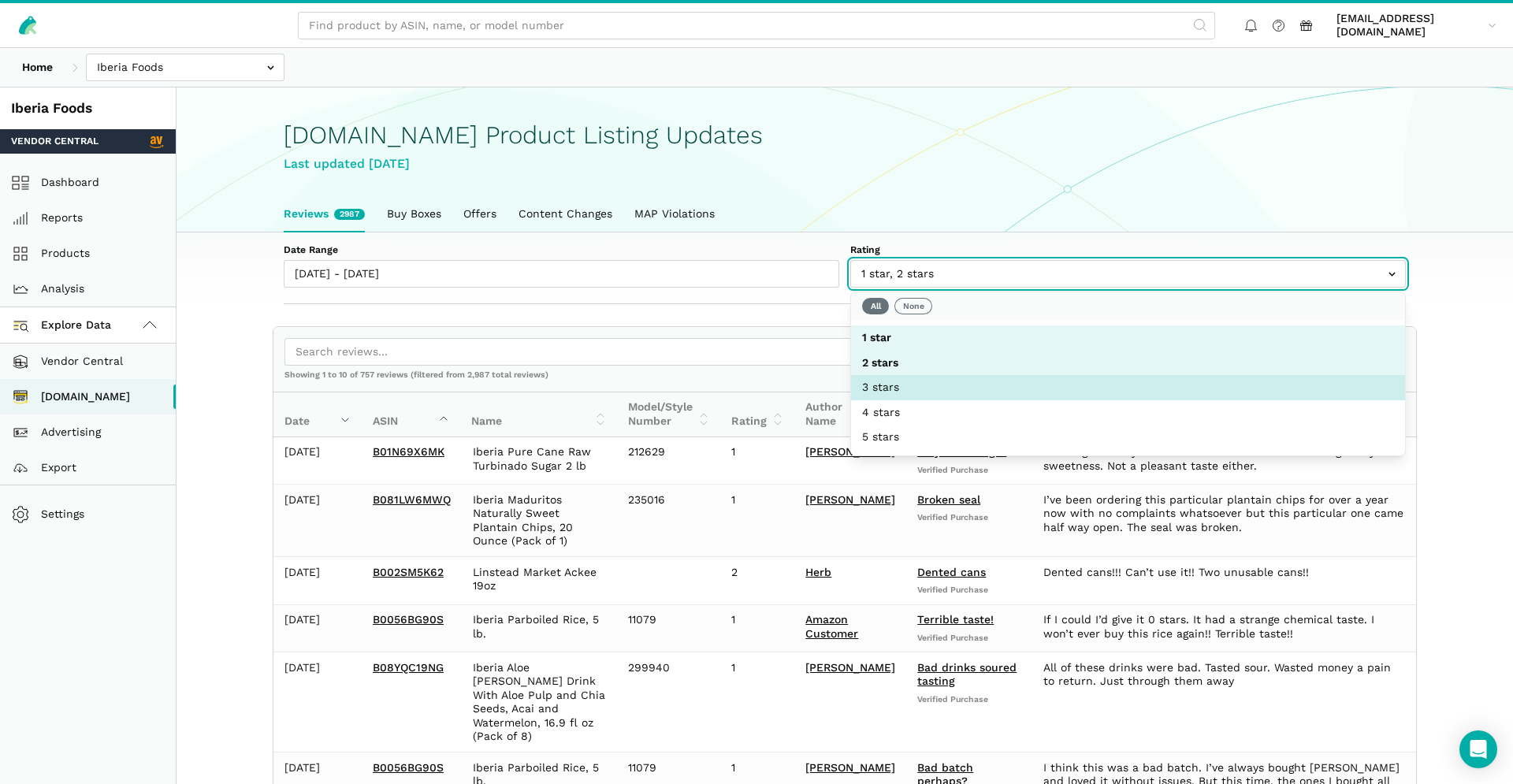
scroll to position [40, 0]
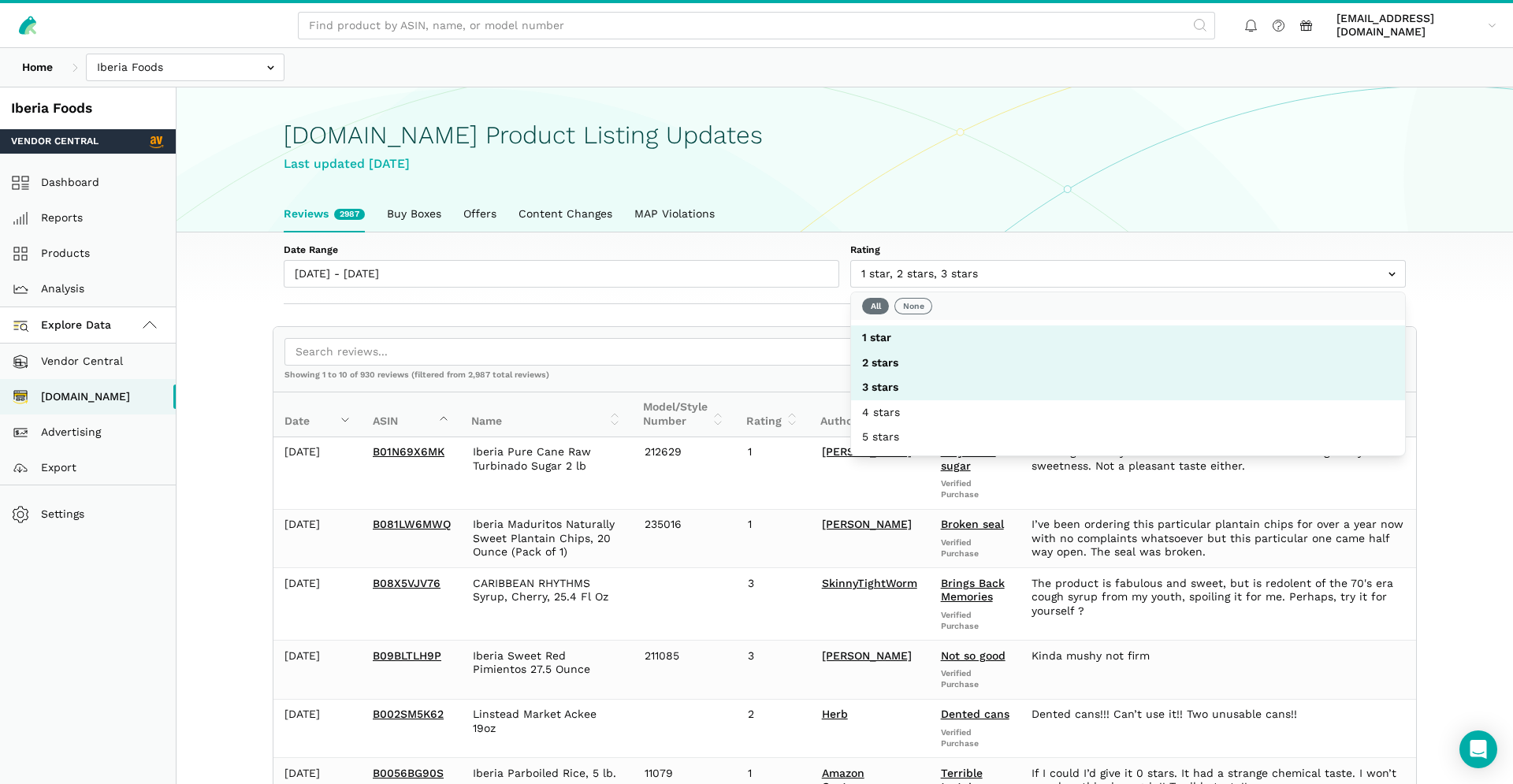
click at [1436, 342] on section "Show columns Export Showing 1 to 10 of 930 reviews (filtered from 2,987 total r…" at bounding box center [844, 770] width 1211 height 889
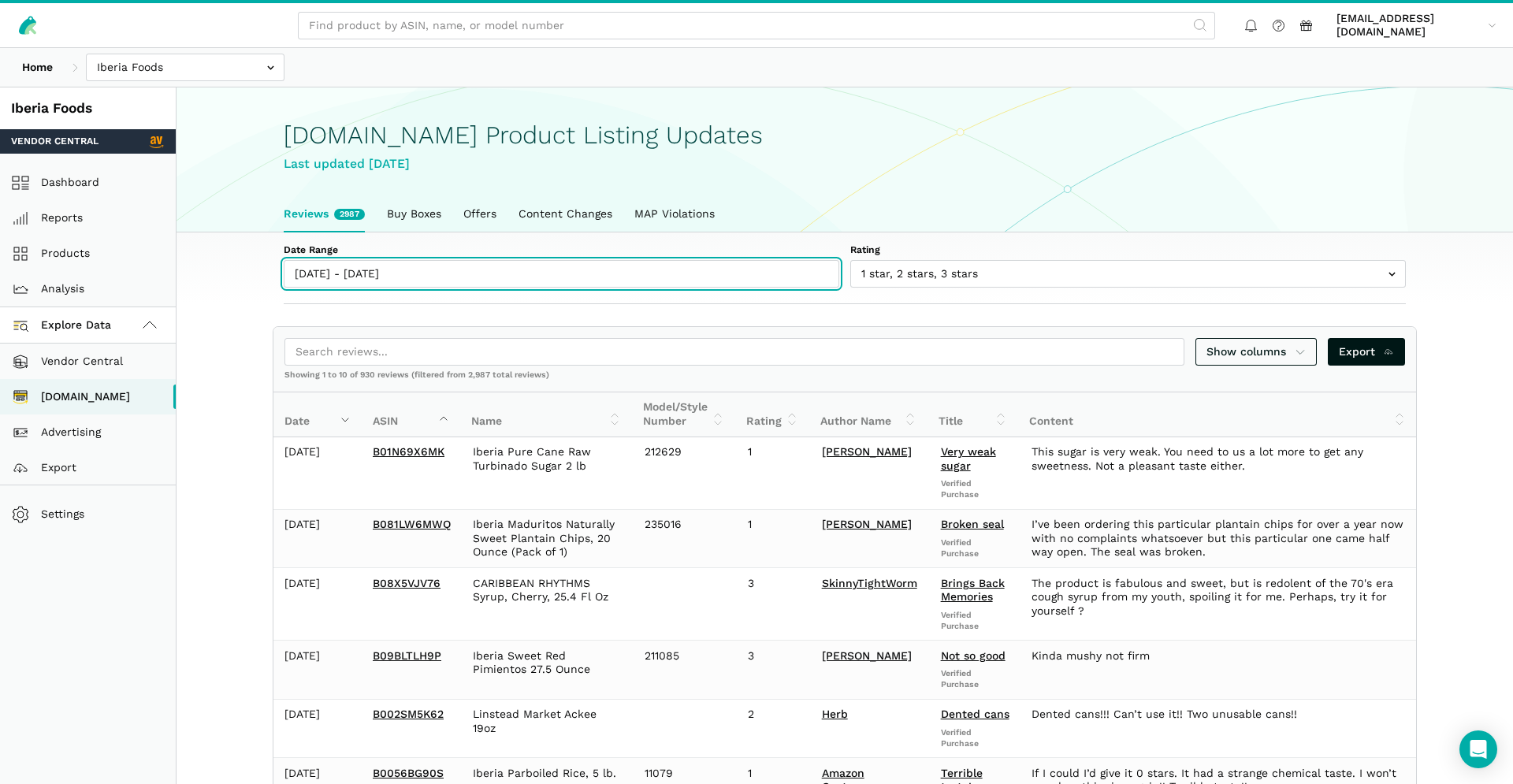
click at [528, 273] on input "01/01/2025 - 10/10/2025" at bounding box center [561, 273] width 555 height 28
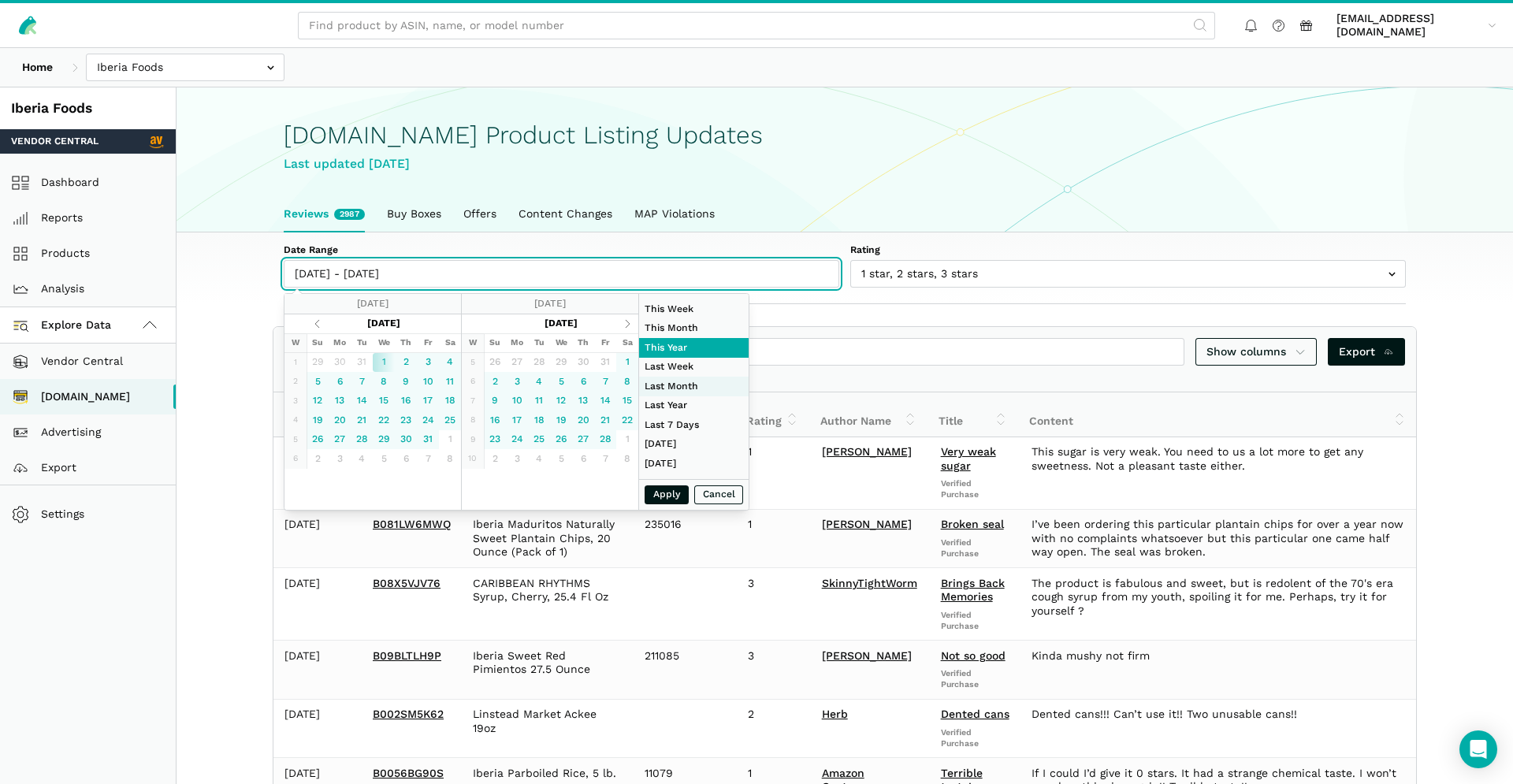
type input "09/28/2025"
type input "10/04/2025"
type input "09/01/2025"
type input "09/30/2025"
type input "01/01/2024"
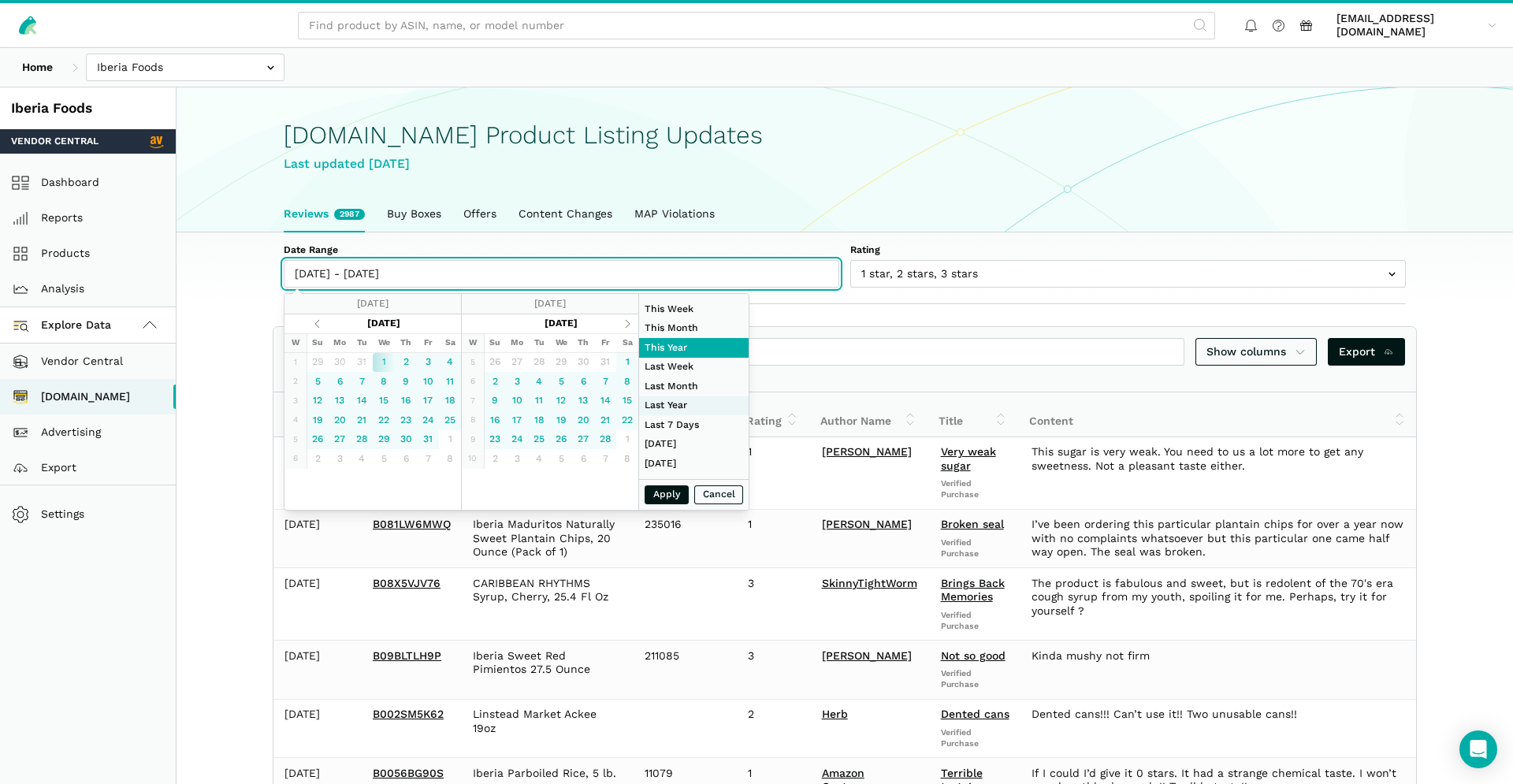
type input "12/31/2024"
type input "10/04/2025"
type input "10/10/2025"
type input "09/21/2025"
type input "09/27/2025"
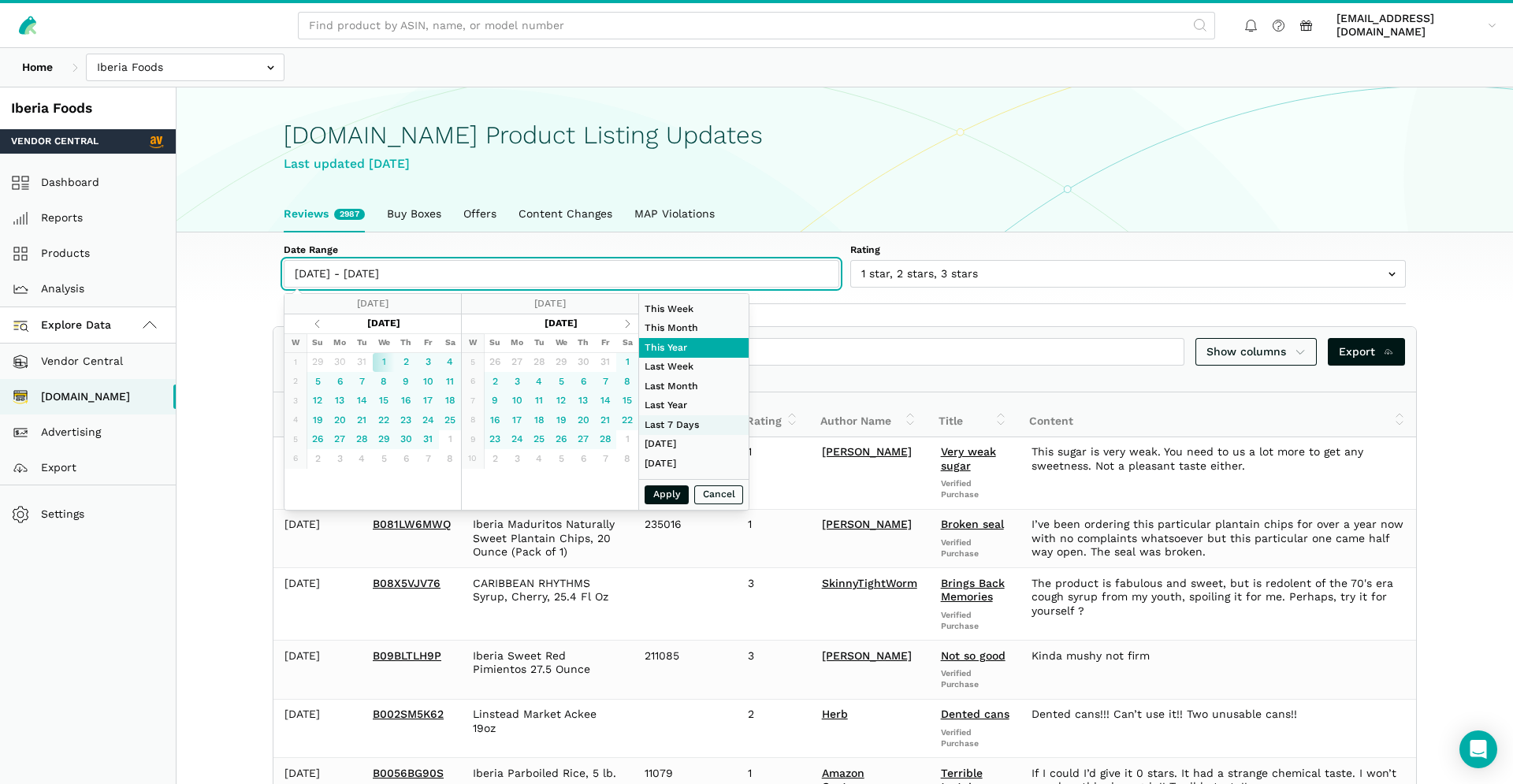
type input "10/04/2025"
type input "10/10/2025"
type input "01/01/2024"
type input "12/31/2024"
type input "09/01/2025"
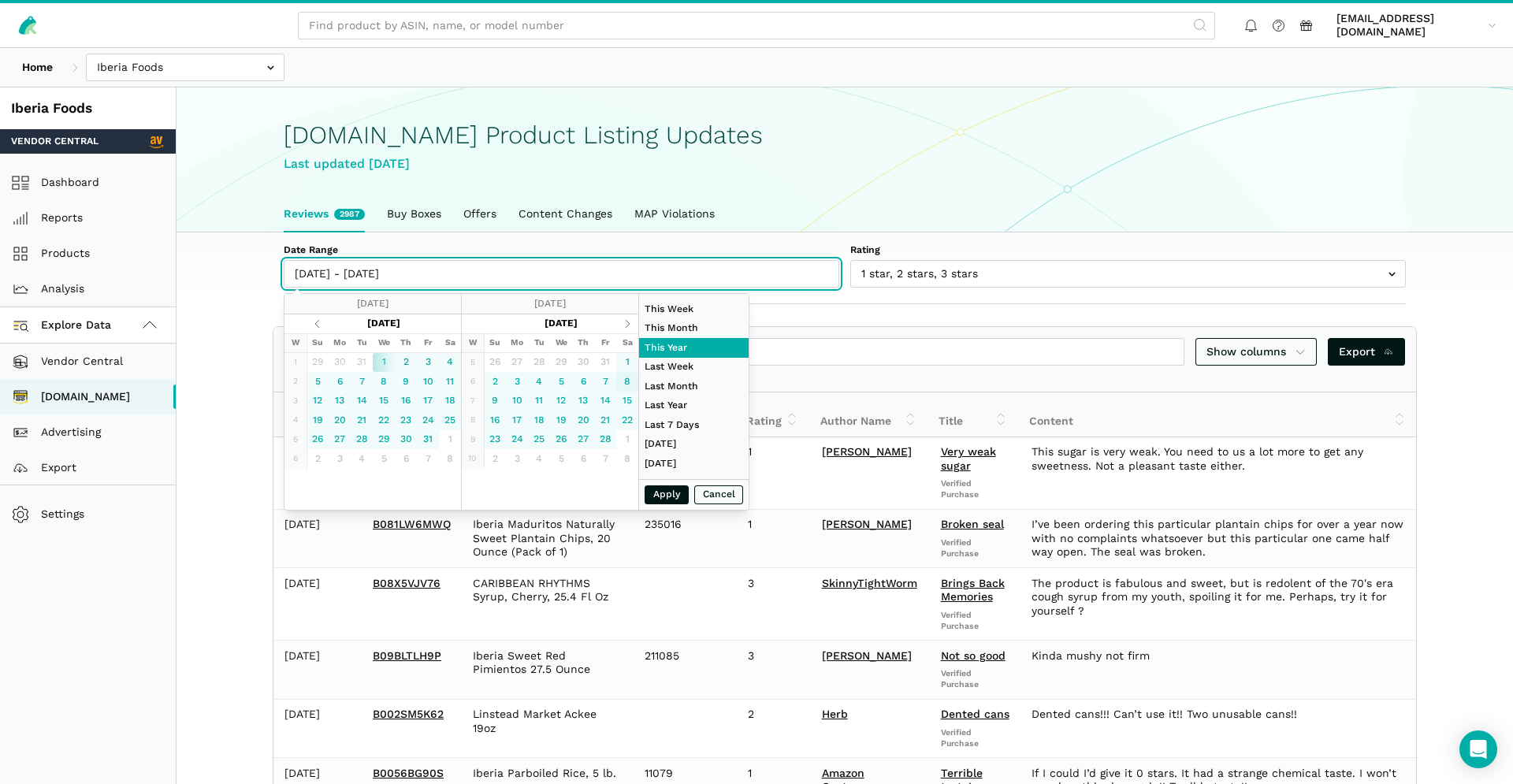
type input "09/30/2025"
type input "02/08/2025"
type input "10/10/2025"
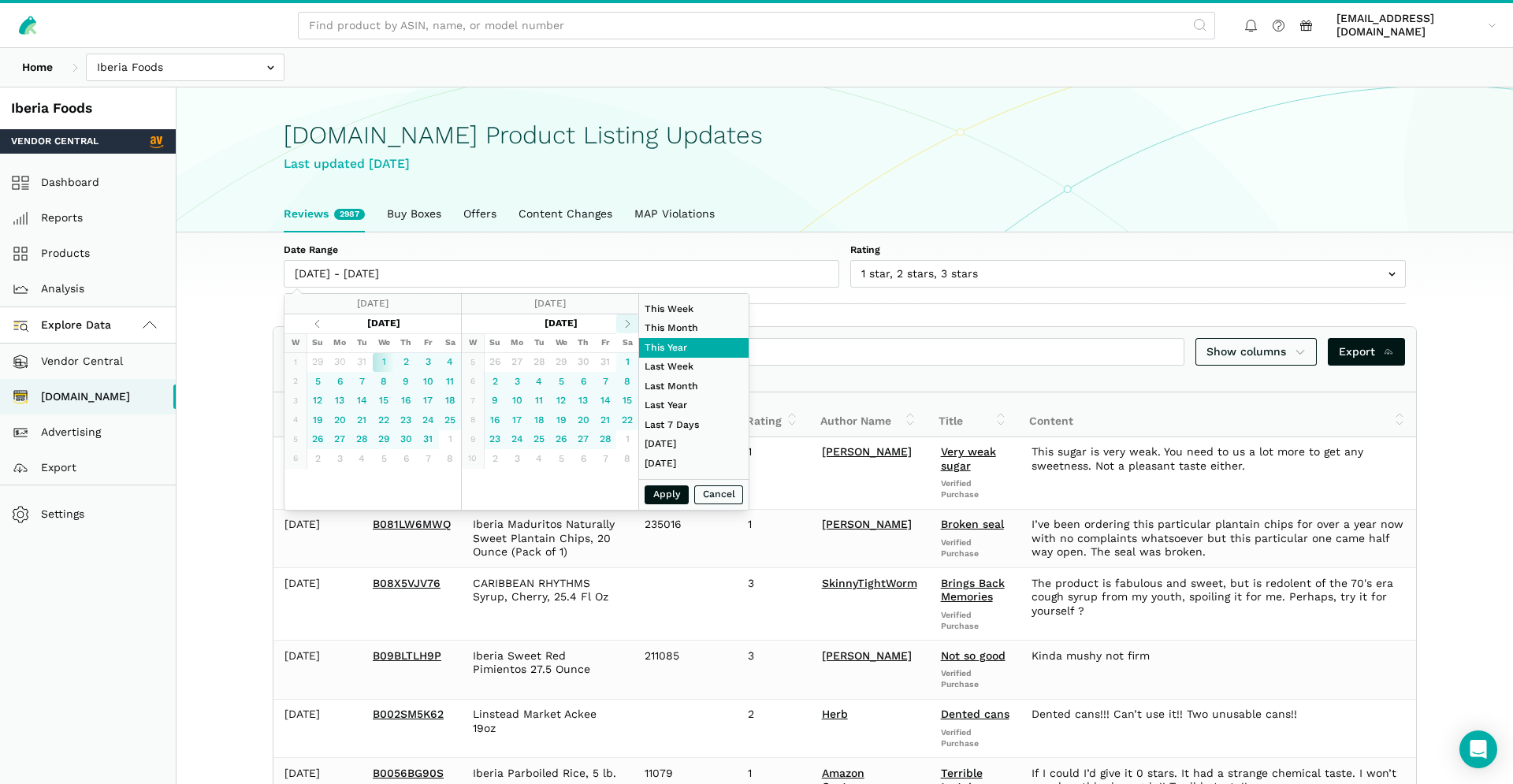
click at [624, 326] on th at bounding box center [627, 324] width 22 height 20
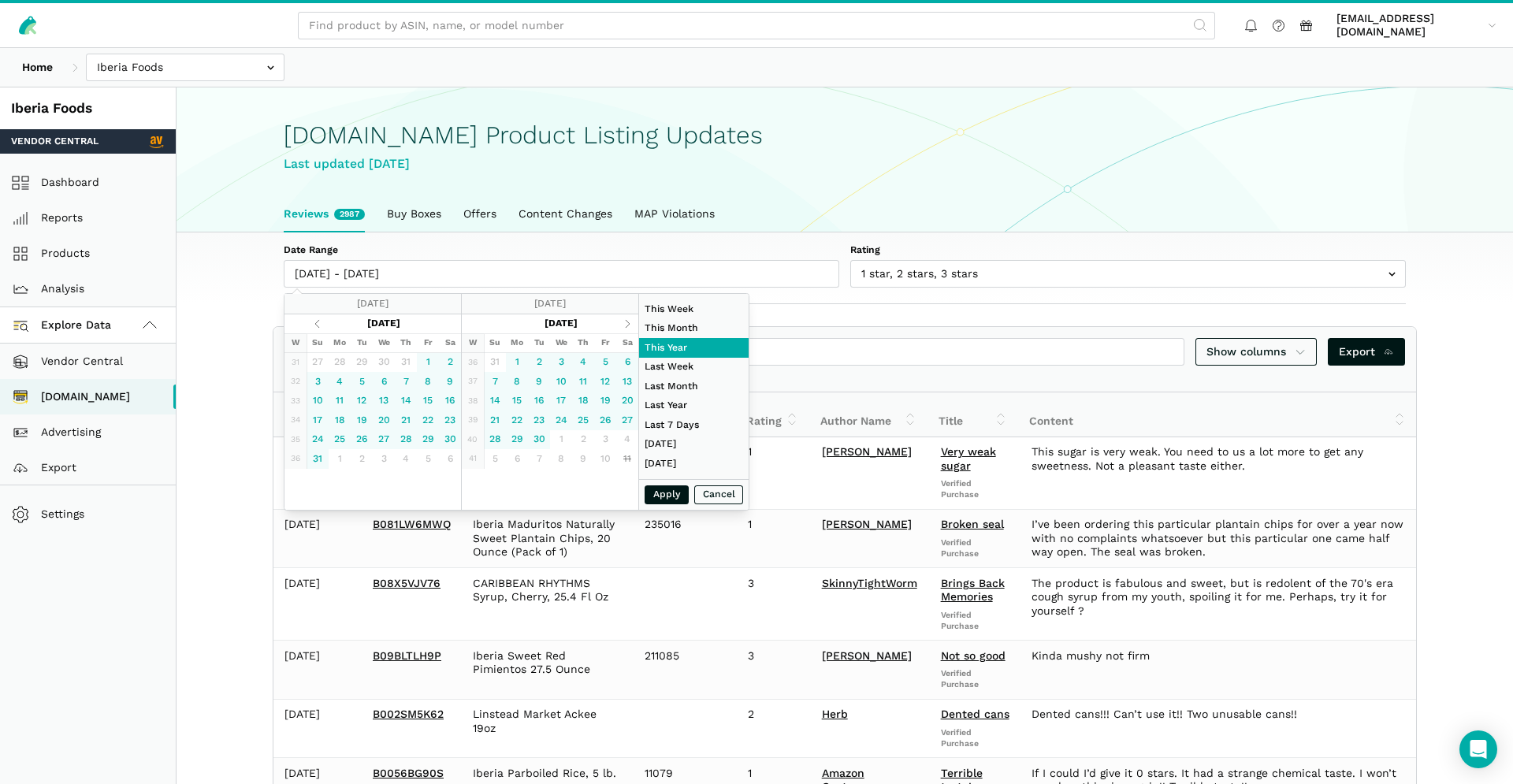
click at [624, 326] on th at bounding box center [627, 324] width 22 height 20
click at [320, 326] on th at bounding box center [317, 324] width 22 height 20
type input "08/01/2025"
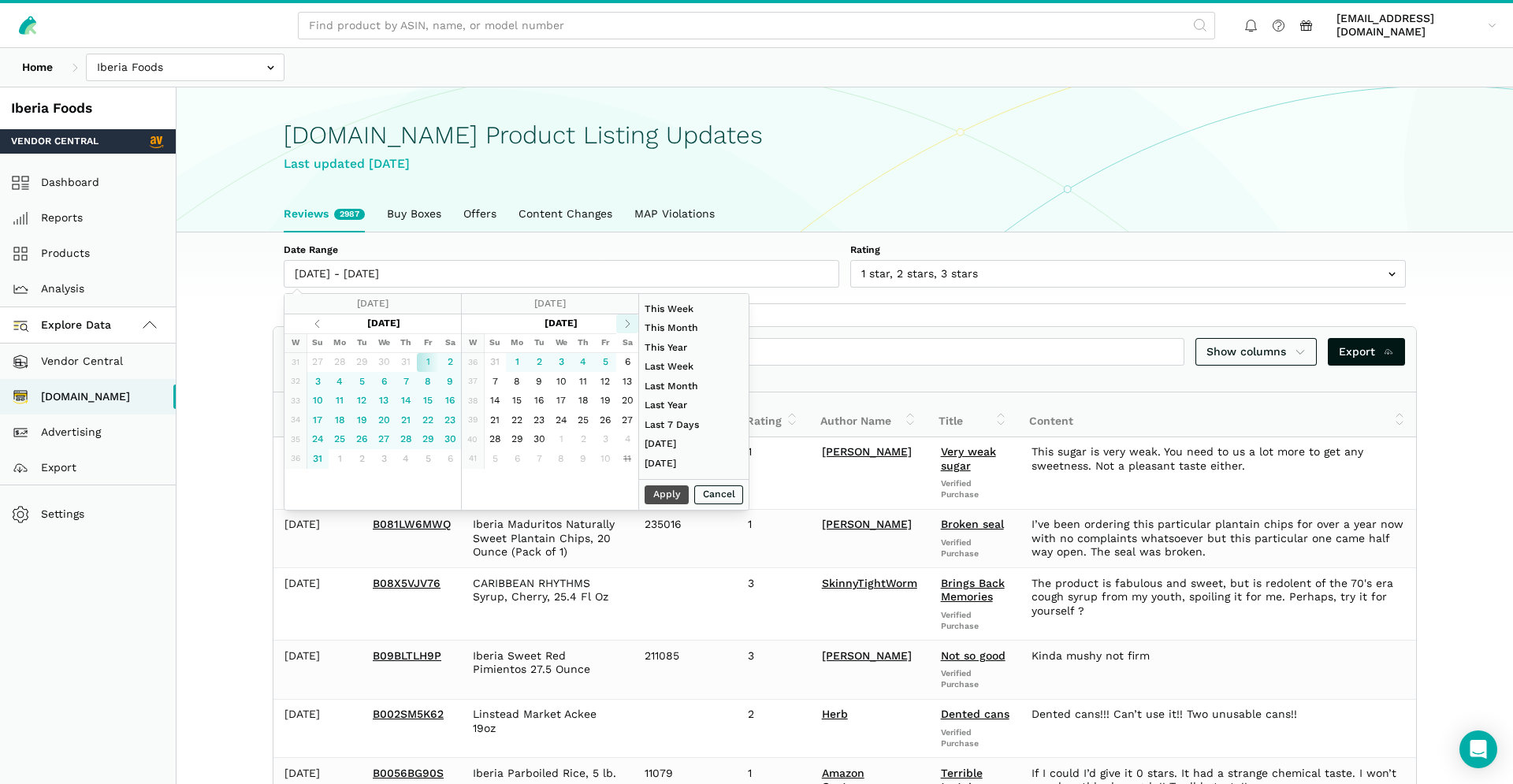
click at [631, 323] on th at bounding box center [627, 324] width 22 height 20
type input "10/10/2025"
type input "09/01/2025"
type input "09/30/2025"
type input "01/01/2024"
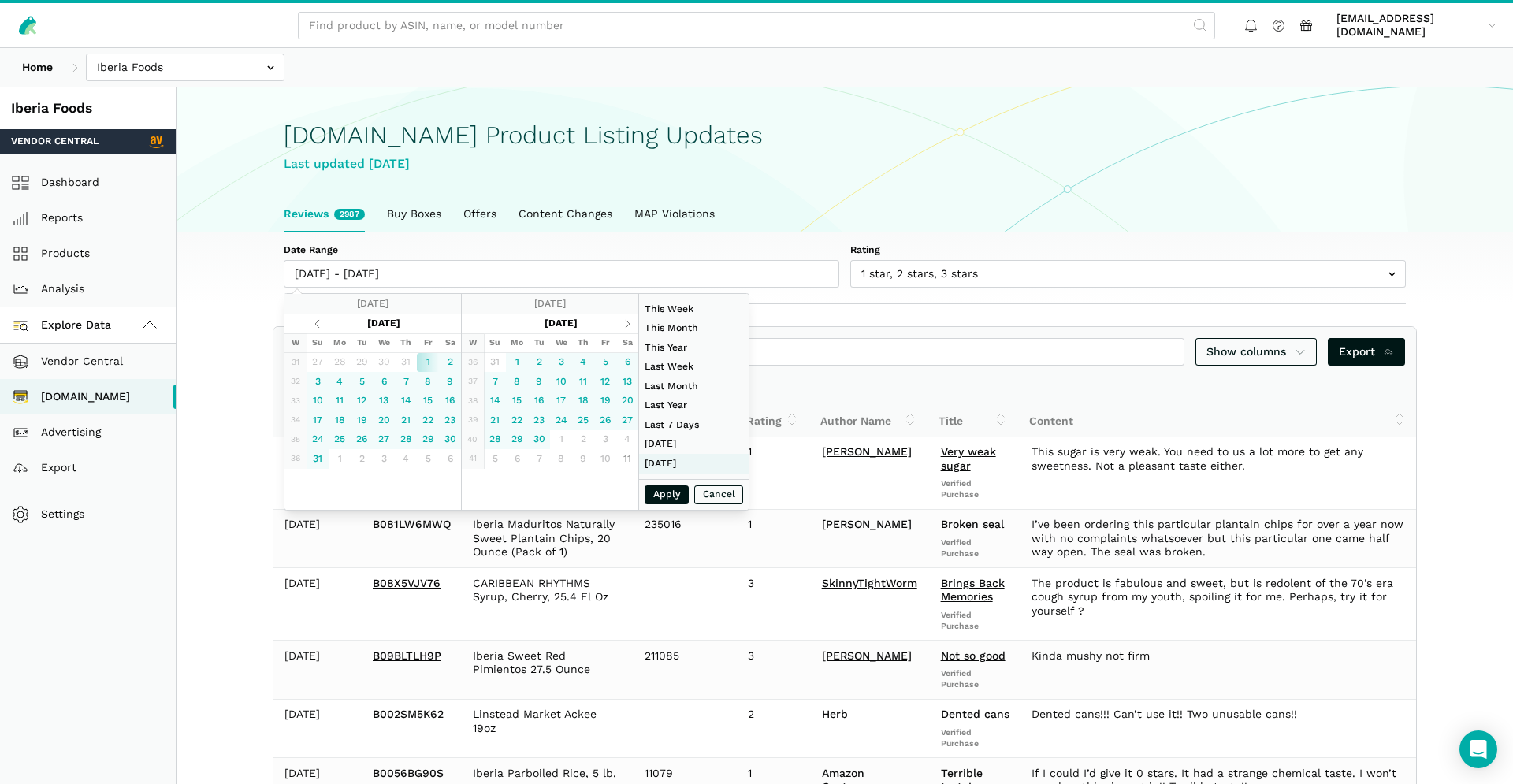
type input "12/31/2024"
type input "10/04/2025"
type input "10/10/2025"
type input "09/21/2025"
type input "09/27/2025"
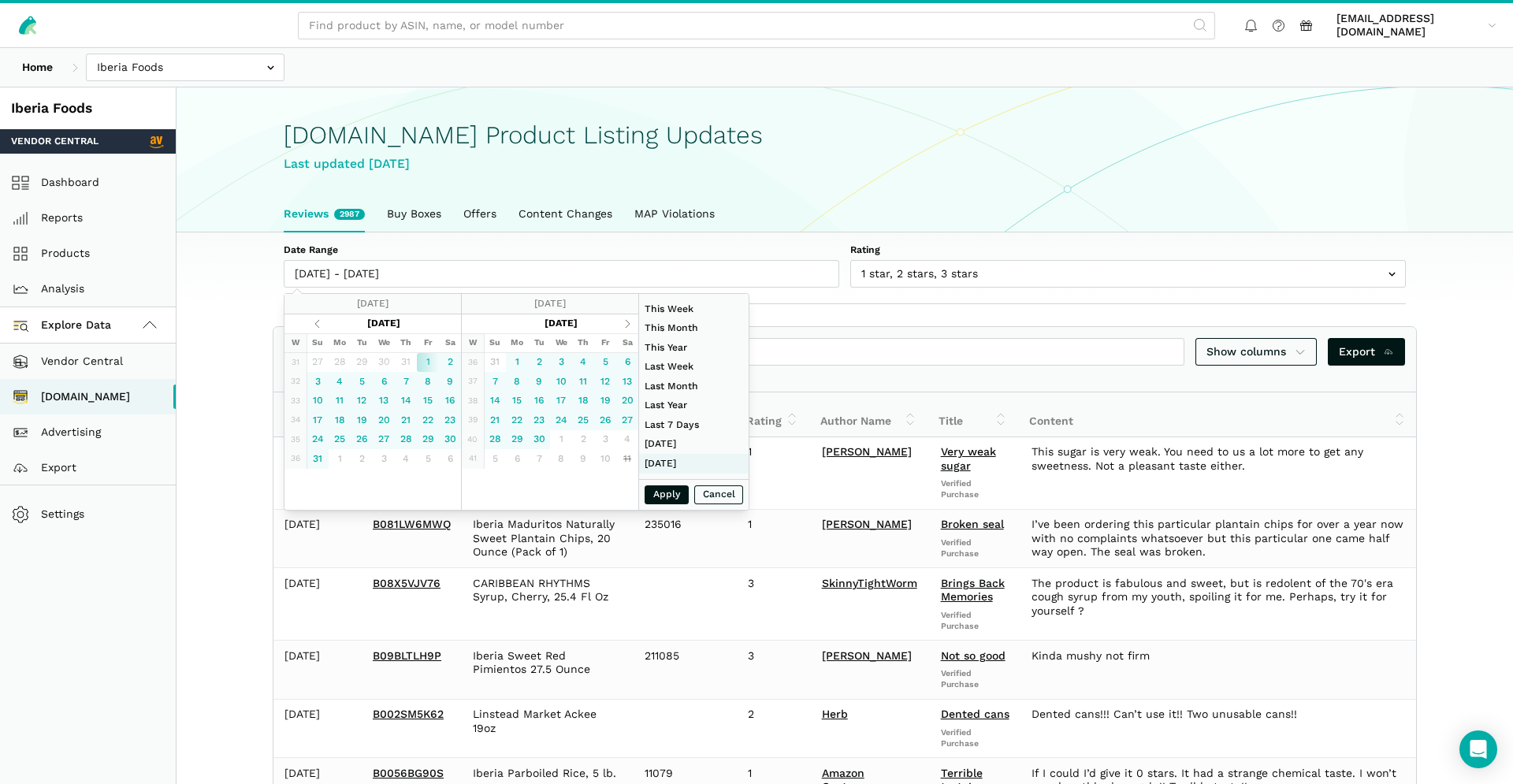
type input "08/01/2025"
type input "10/10/2025"
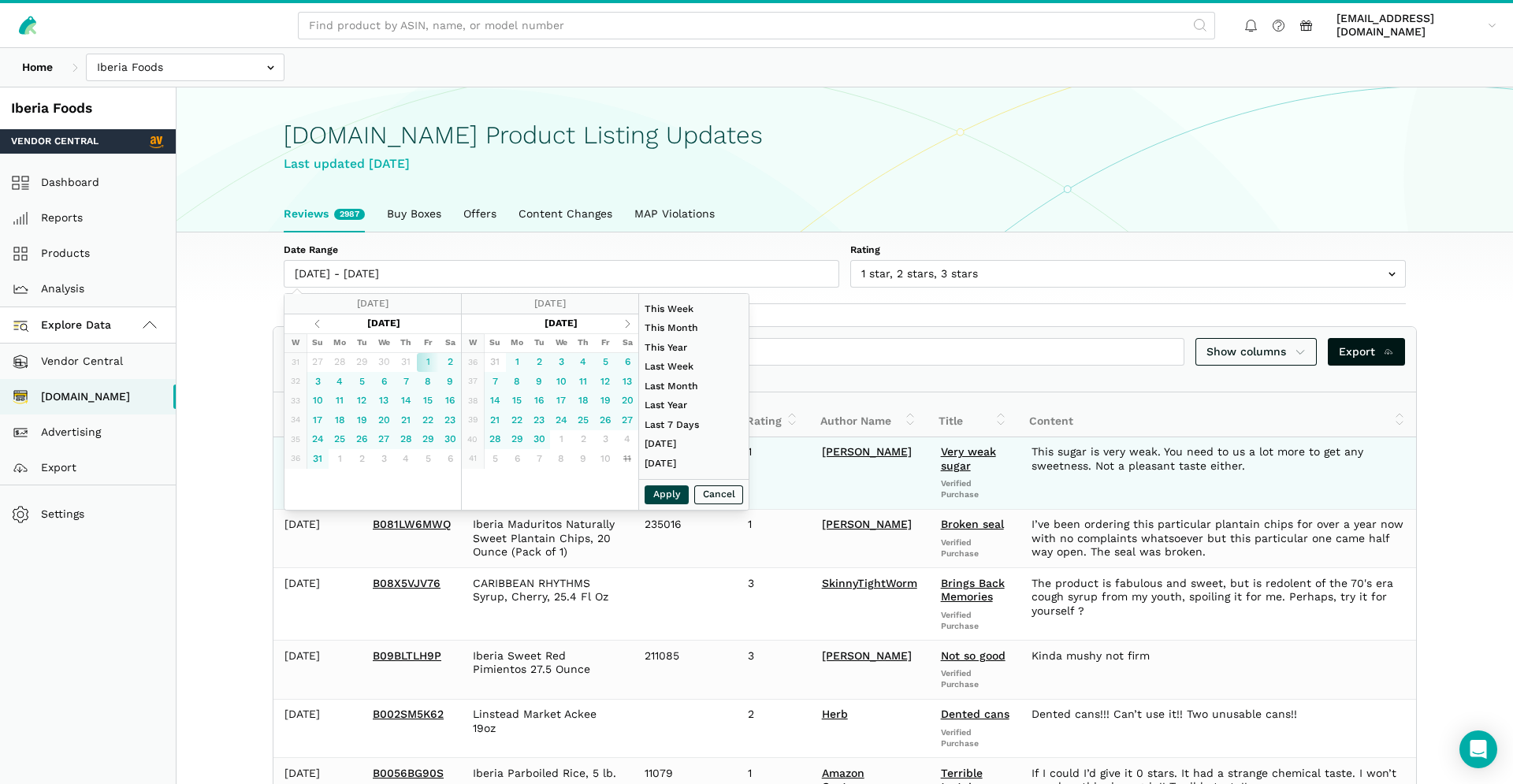
drag, startPoint x: 676, startPoint y: 496, endPoint x: 801, endPoint y: 508, distance: 125.6
click at [676, 496] on button "Apply" at bounding box center [667, 495] width 44 height 20
type input "08/01/2025 - 10/10/2025"
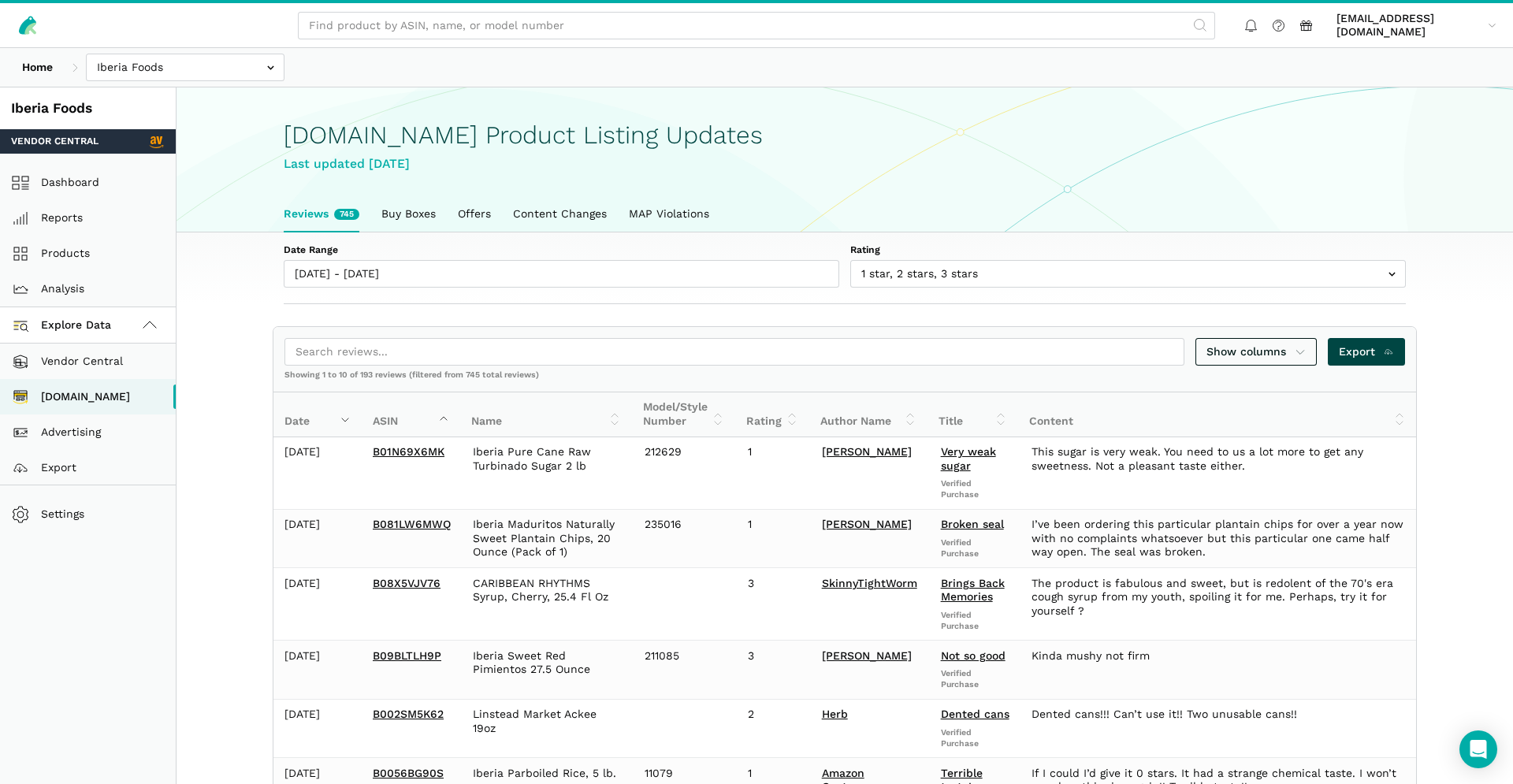
click at [1357, 361] on link "Export" at bounding box center [1367, 352] width 78 height 28
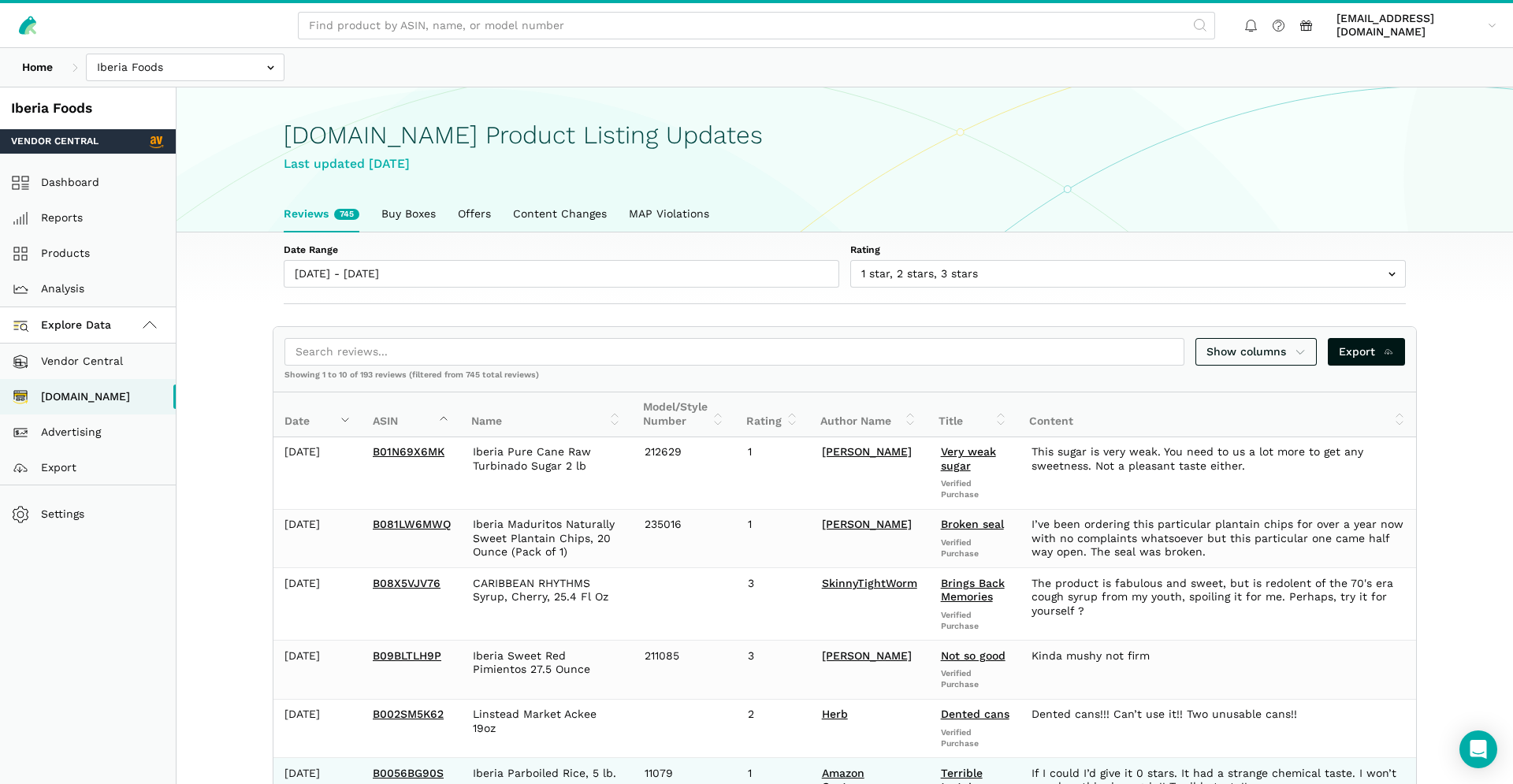
scroll to position [462, 0]
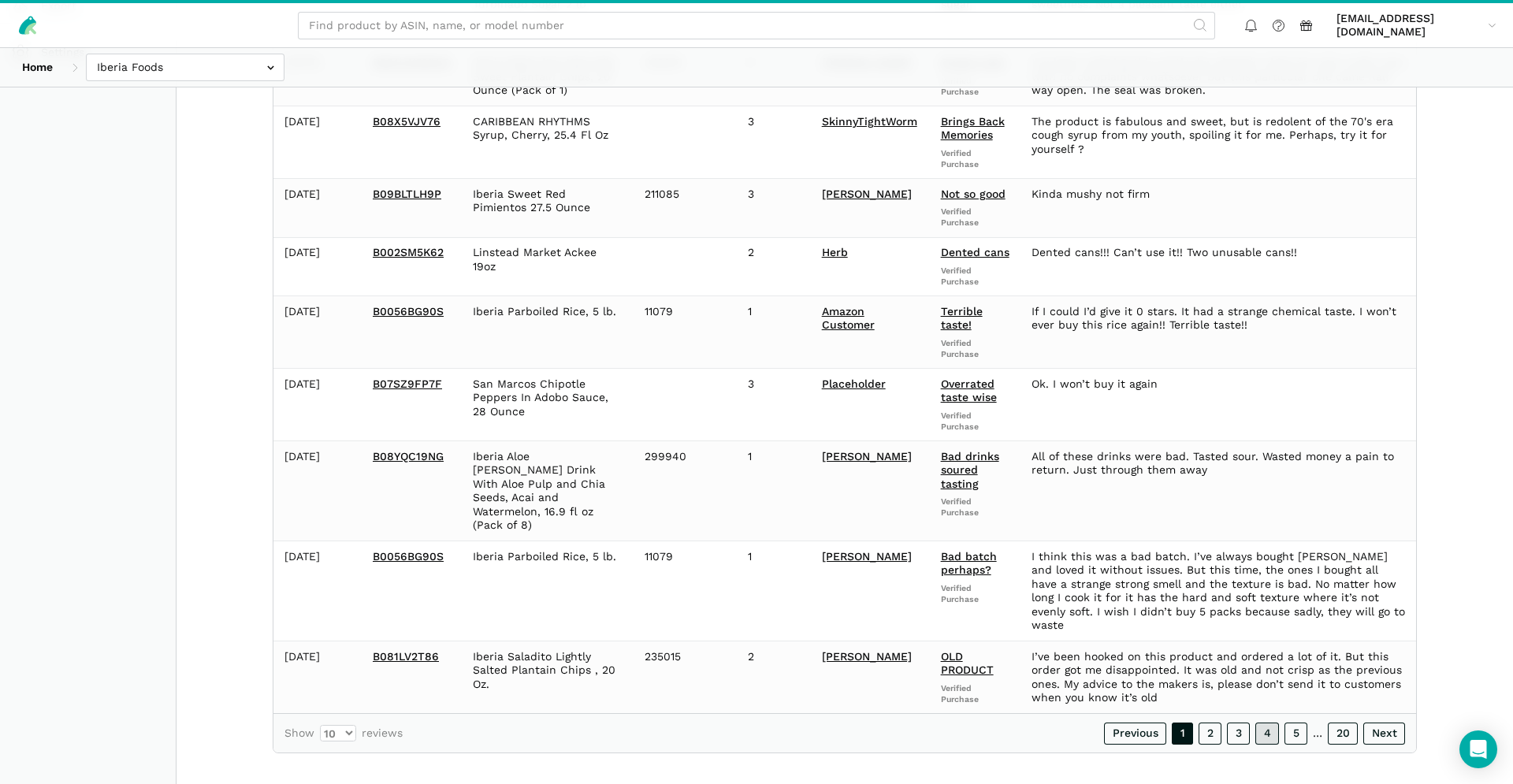
click at [1268, 723] on link "4" at bounding box center [1267, 734] width 24 height 22
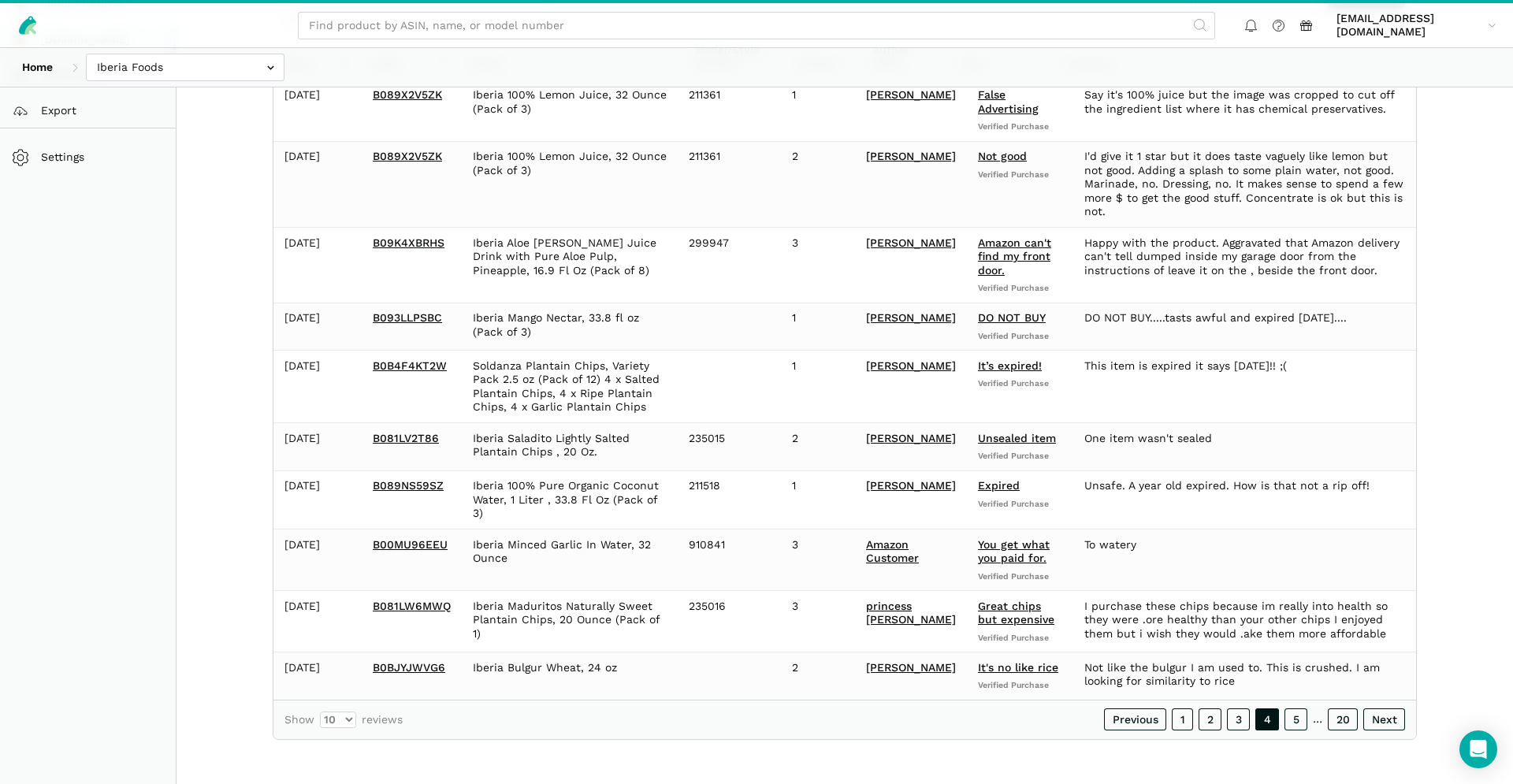
scroll to position [346, 0]
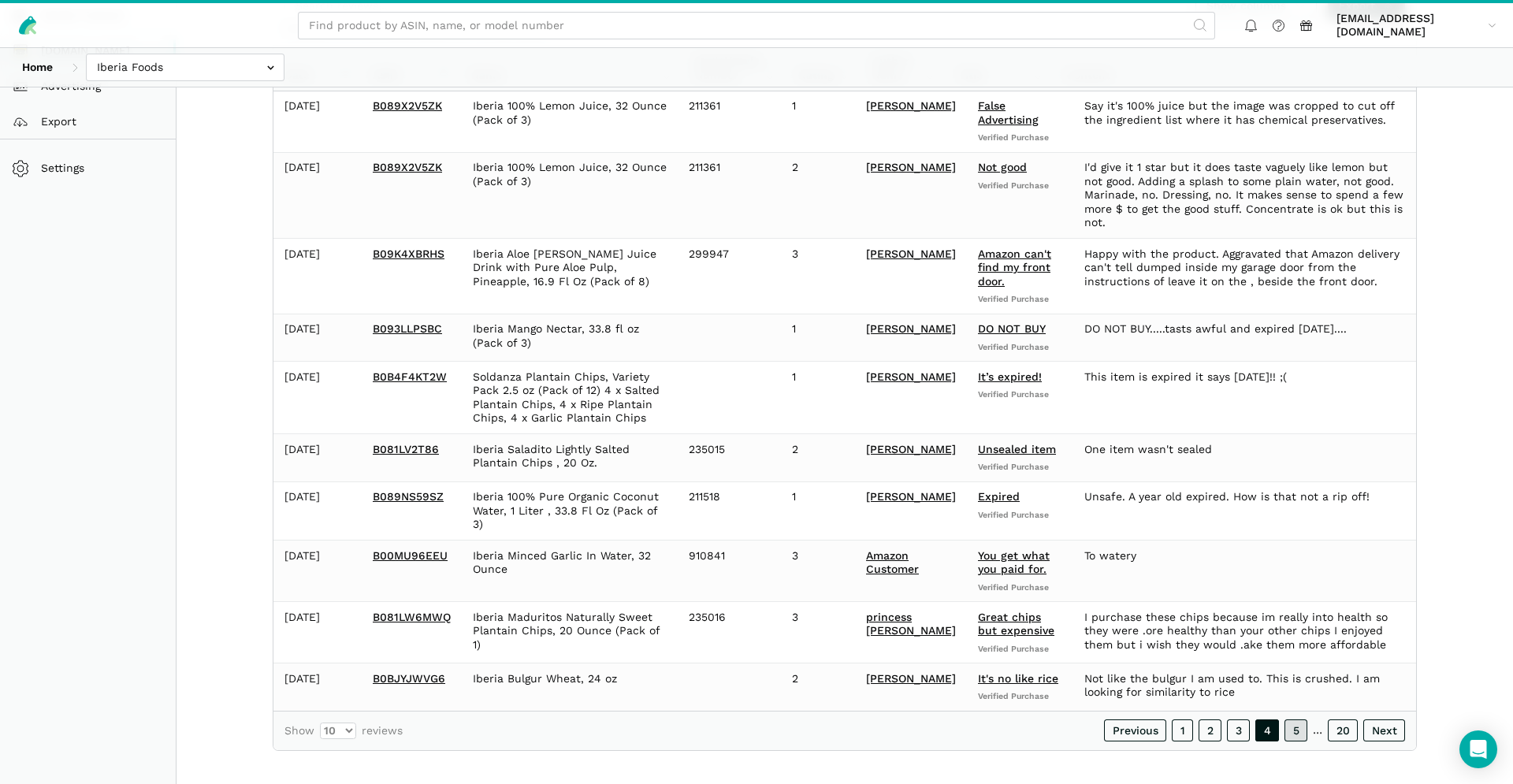
click at [1288, 719] on link "5" at bounding box center [1296, 730] width 23 height 22
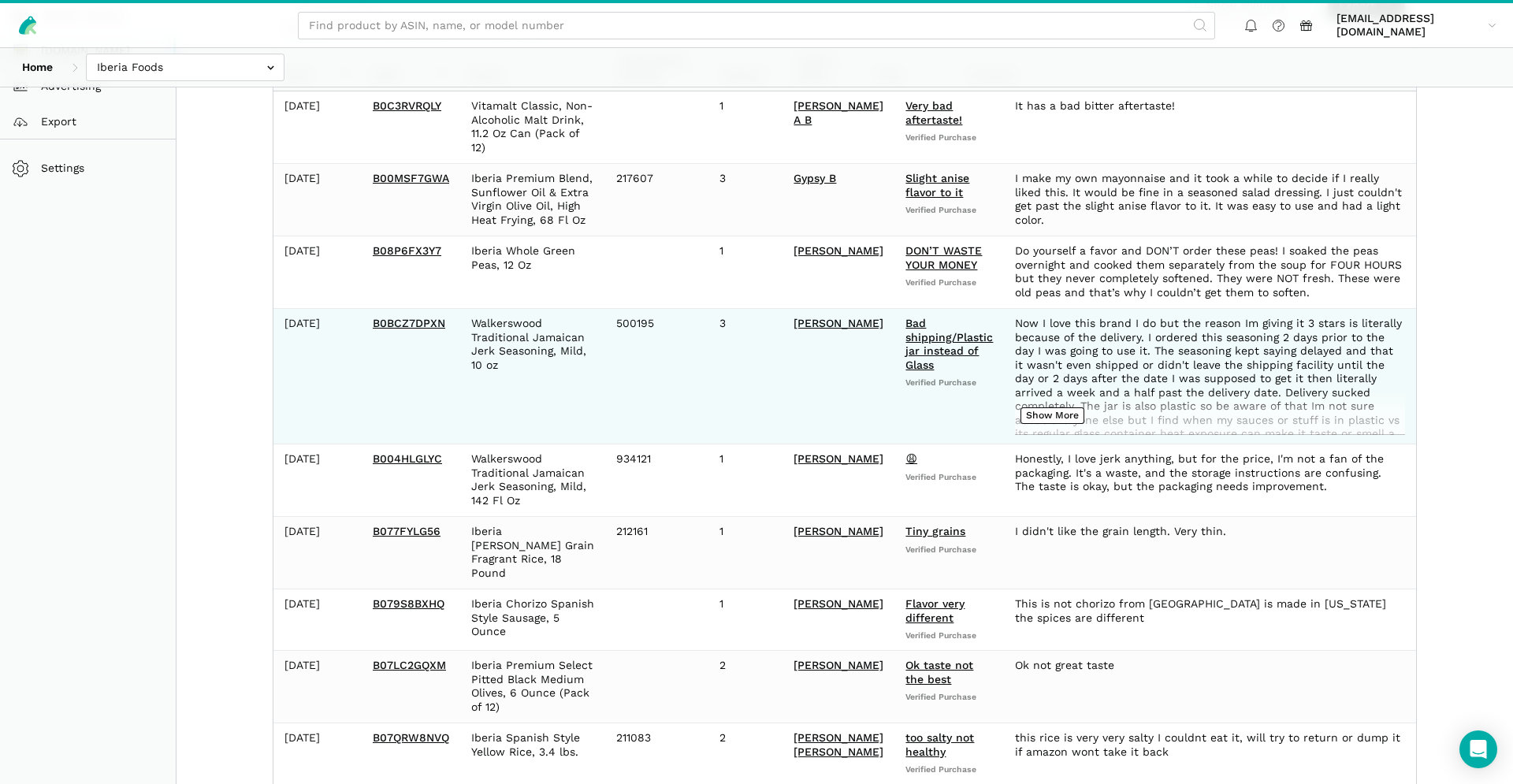
click at [1015, 406] on div "Now I love this brand I do but the reason Im giving it 3 stars is literally bec…" at bounding box center [1209, 376] width 390 height 118
click at [1015, 411] on div "Now I love this brand I do but the reason Im giving it 3 stars is literally bec…" at bounding box center [1209, 376] width 390 height 118
click at [1020, 421] on button "Show More" at bounding box center [1052, 415] width 64 height 16
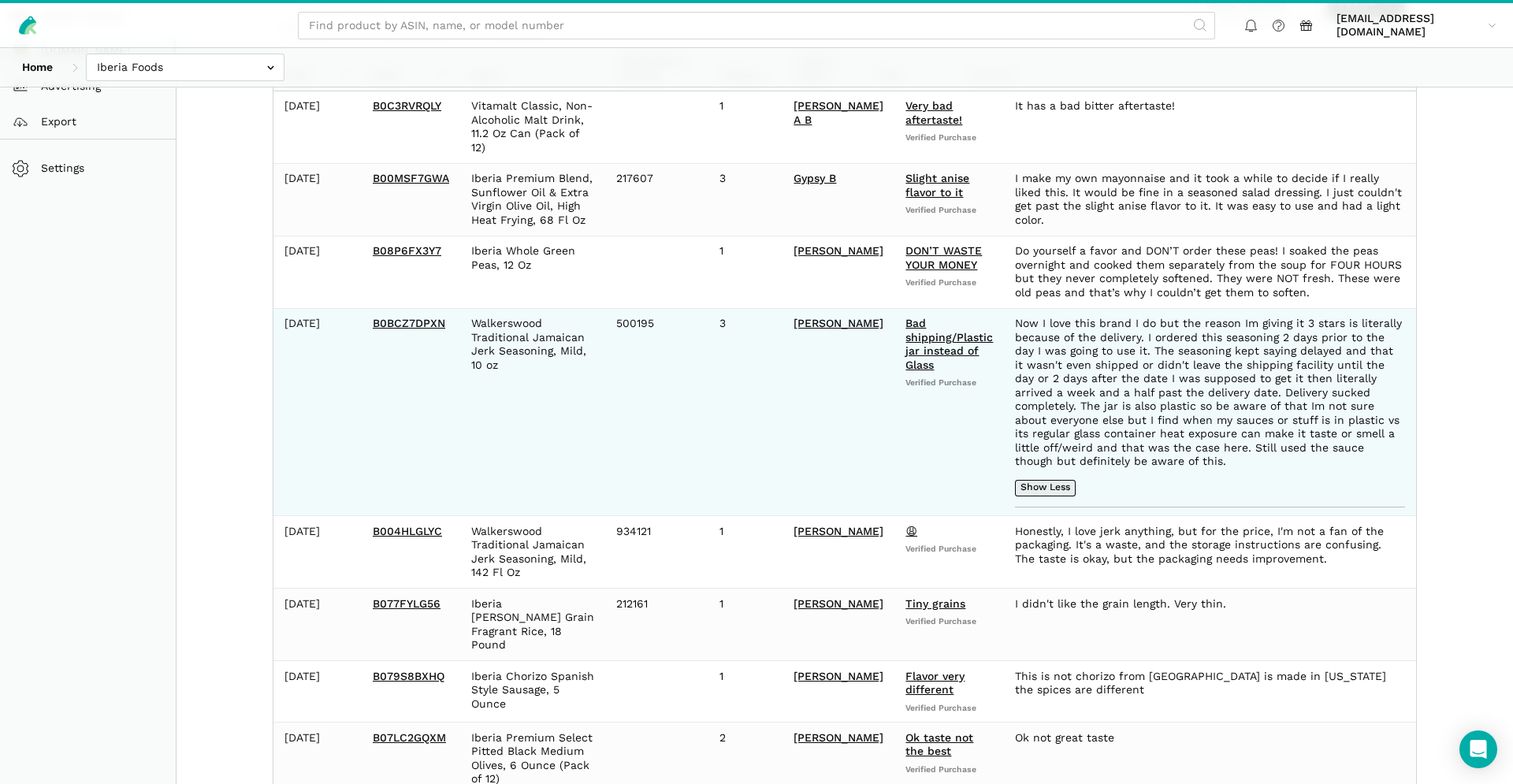
scroll to position [567, 0]
